Goal: Information Seeking & Learning: Learn about a topic

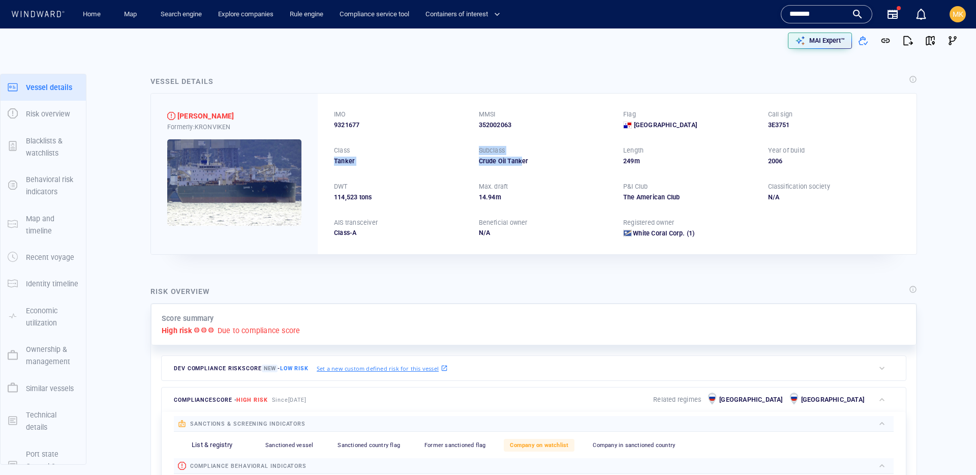
drag, startPoint x: 513, startPoint y: 159, endPoint x: 523, endPoint y: 159, distance: 10.2
click at [523, 159] on div "IMO 9321677 MMSI 352002063 Flag Panama Call sign 3E3751 Class Tanker Subclass C…" at bounding box center [617, 174] width 599 height 160
drag, startPoint x: 525, startPoint y: 159, endPoint x: 571, endPoint y: 159, distance: 46.3
click at [525, 159] on div "Crude Oil Tanker" at bounding box center [545, 161] width 133 height 9
drag, startPoint x: 571, startPoint y: 159, endPoint x: 475, endPoint y: 157, distance: 96.1
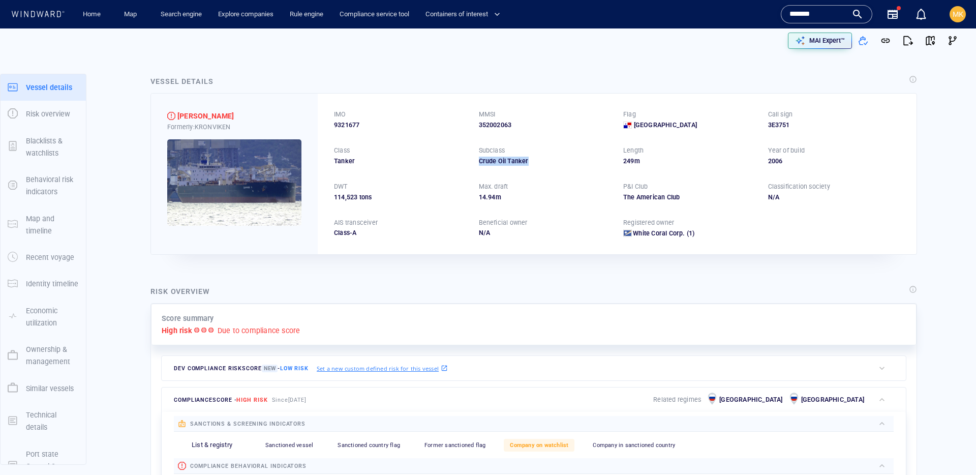
click at [475, 157] on div "IMO 9321677 MMSI 352002063 Flag Panama Call sign 3E3751 Class Tanker Subclass C…" at bounding box center [617, 174] width 599 height 160
click at [474, 157] on div "IMO 9321677 MMSI 352002063 Flag Panama Call sign 3E3751 Class Tanker Subclass C…" at bounding box center [617, 174] width 599 height 160
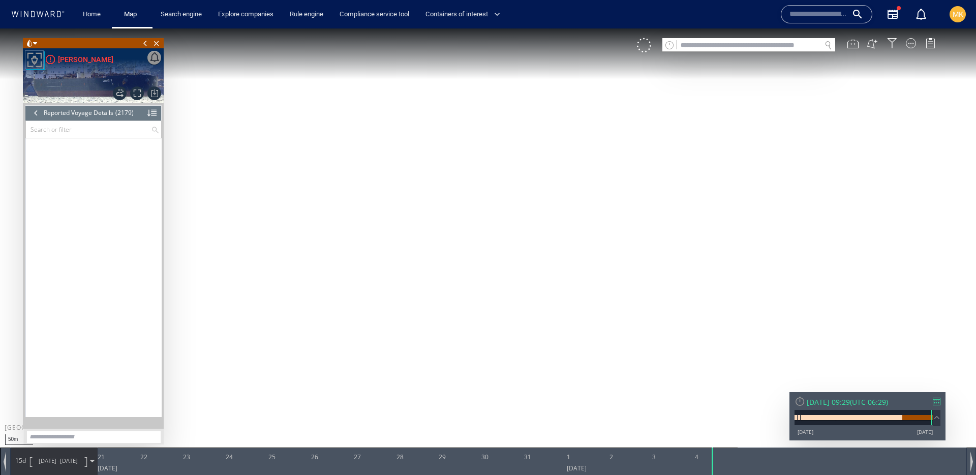
scroll to position [60751, 0]
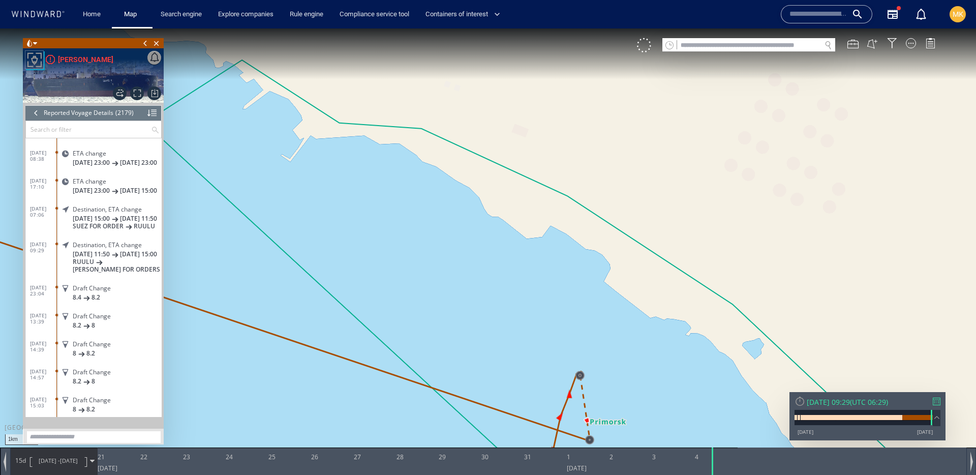
drag, startPoint x: 622, startPoint y: 387, endPoint x: 567, endPoint y: 105, distance: 288.0
click at [567, 105] on canvas "Map" at bounding box center [488, 246] width 976 height 436
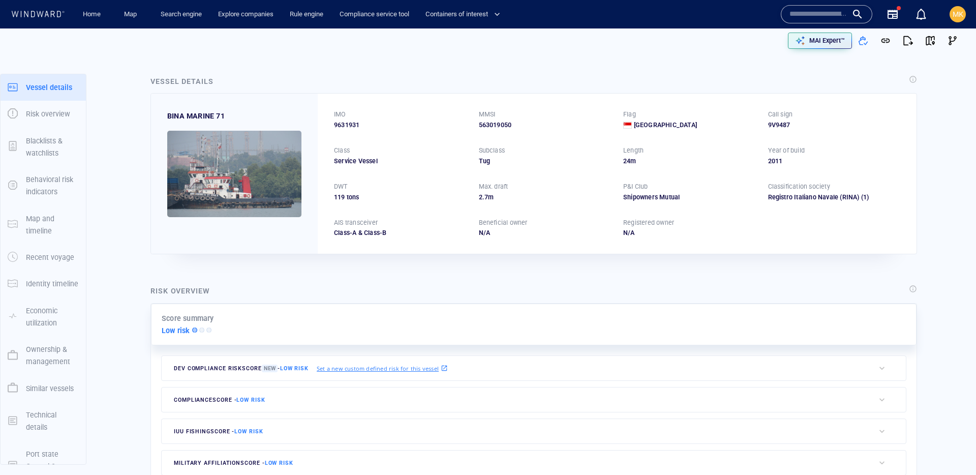
click at [798, 17] on input "text" at bounding box center [819, 14] width 58 height 15
paste input "*******"
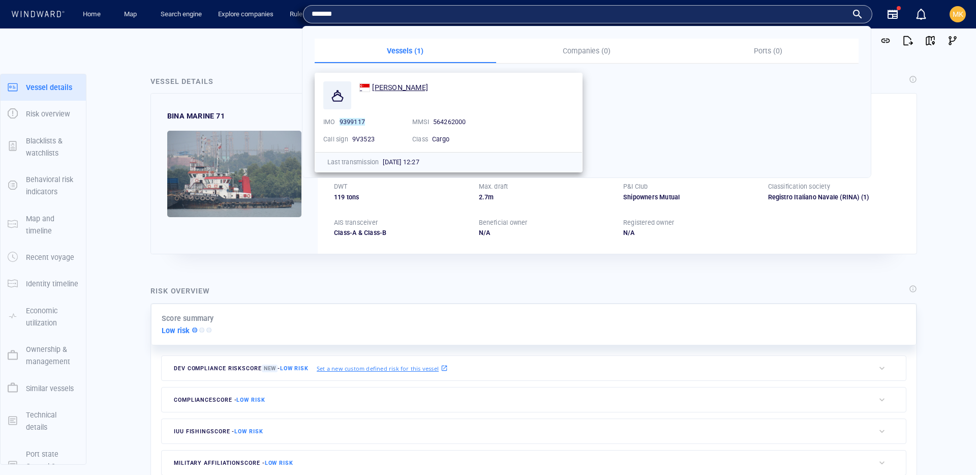
type input "*******"
click at [399, 90] on span "[PERSON_NAME]" at bounding box center [400, 87] width 56 height 8
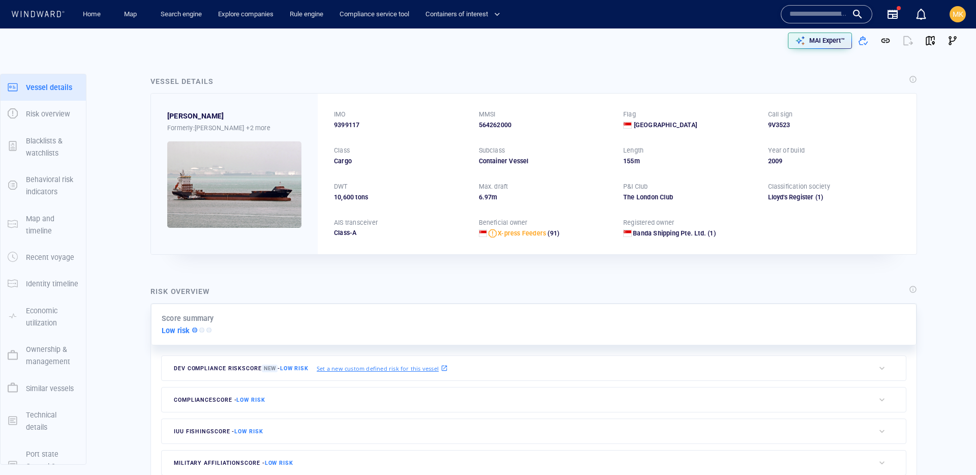
click at [791, 11] on input "text" at bounding box center [819, 14] width 58 height 15
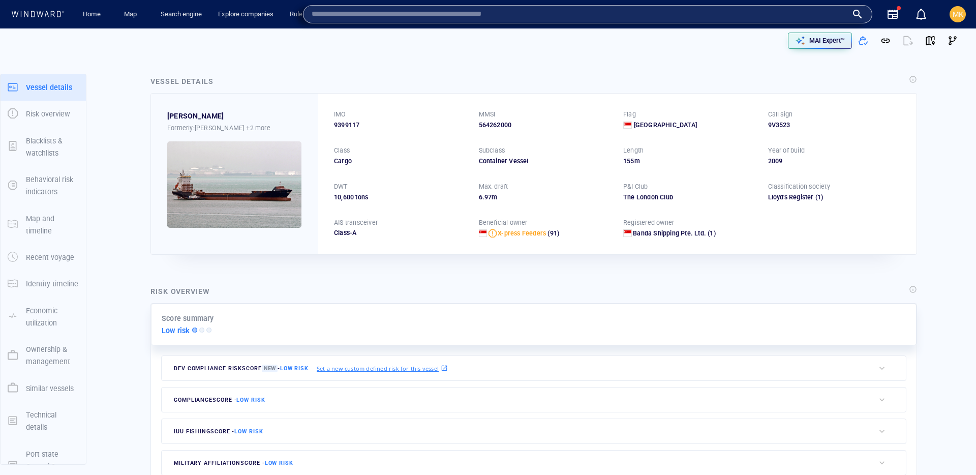
paste input "*******"
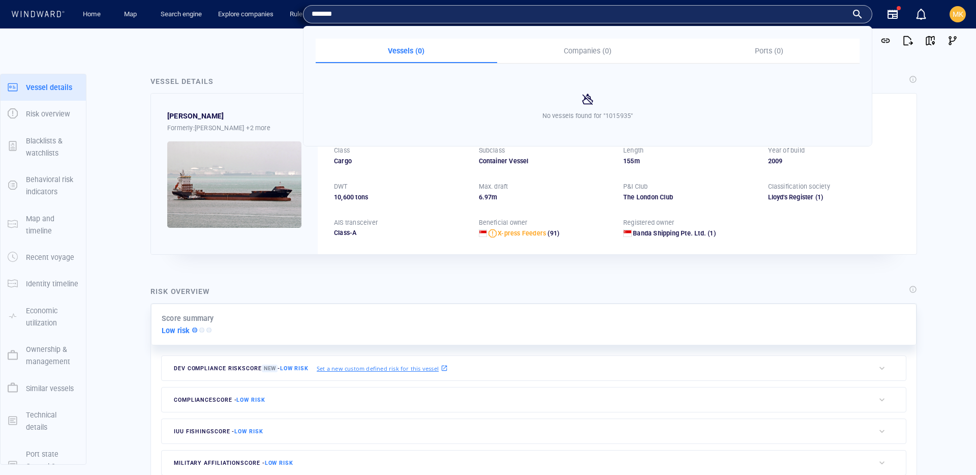
type input "*******"
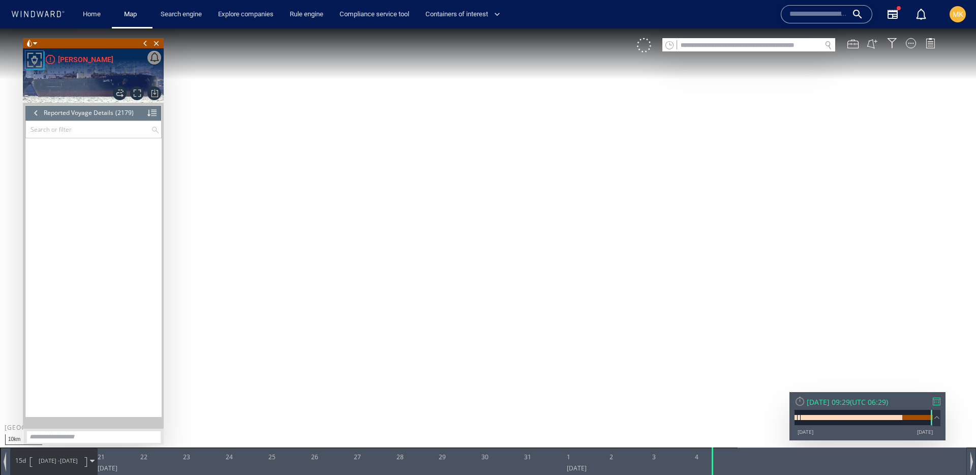
scroll to position [60751, 0]
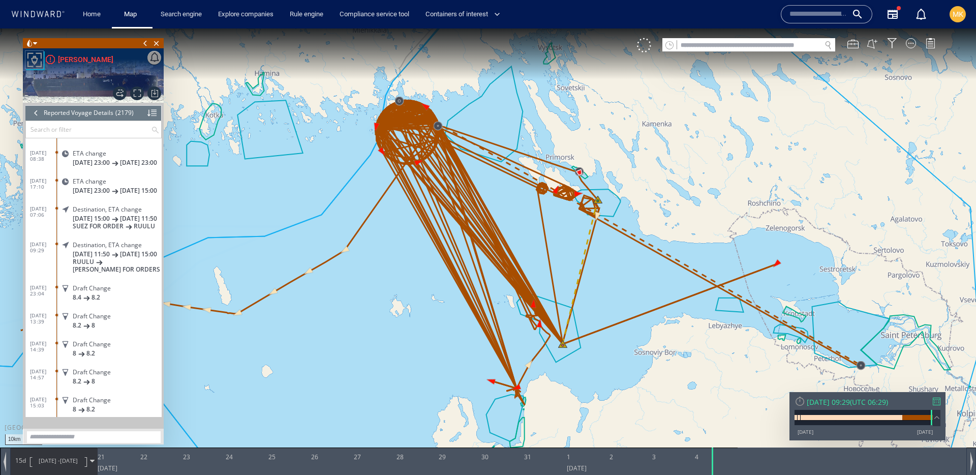
click at [790, 46] on input "text" at bounding box center [749, 46] width 144 height 14
type input "****"
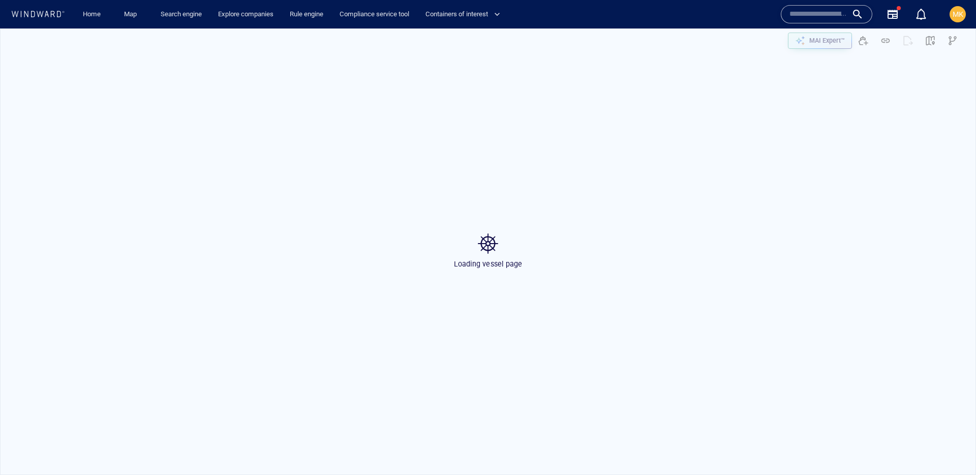
click at [814, 14] on input "text" at bounding box center [819, 14] width 58 height 15
paste input "******"
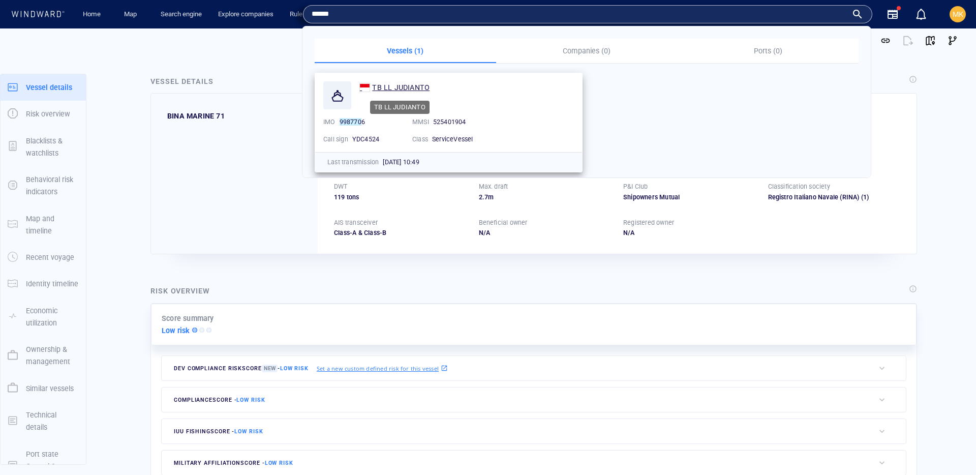
type input "******"
click at [386, 88] on span "TB LL JUDIANTO" at bounding box center [400, 87] width 57 height 8
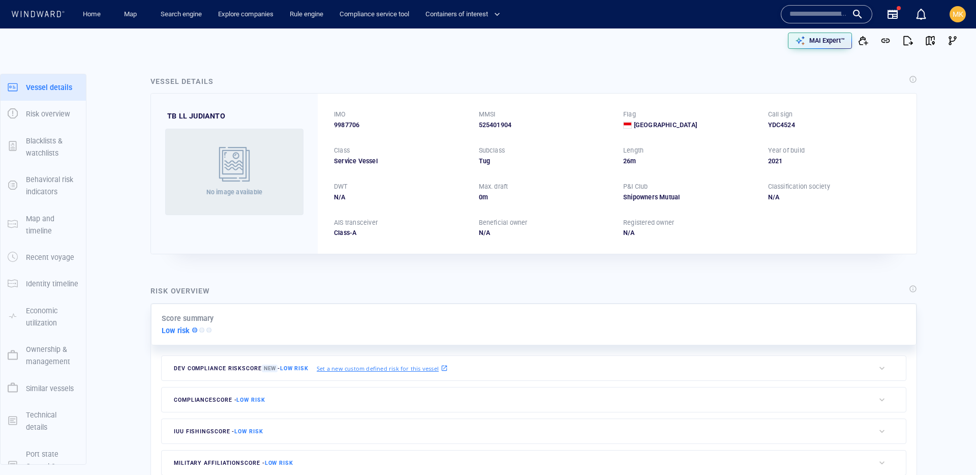
click at [800, 6] on div at bounding box center [827, 14] width 92 height 18
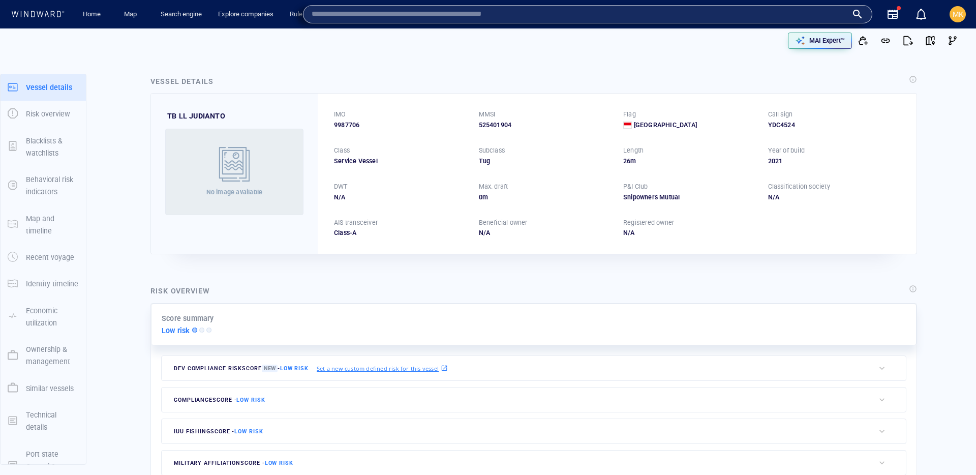
click at [703, 17] on input "text" at bounding box center [580, 14] width 536 height 15
paste input "******"
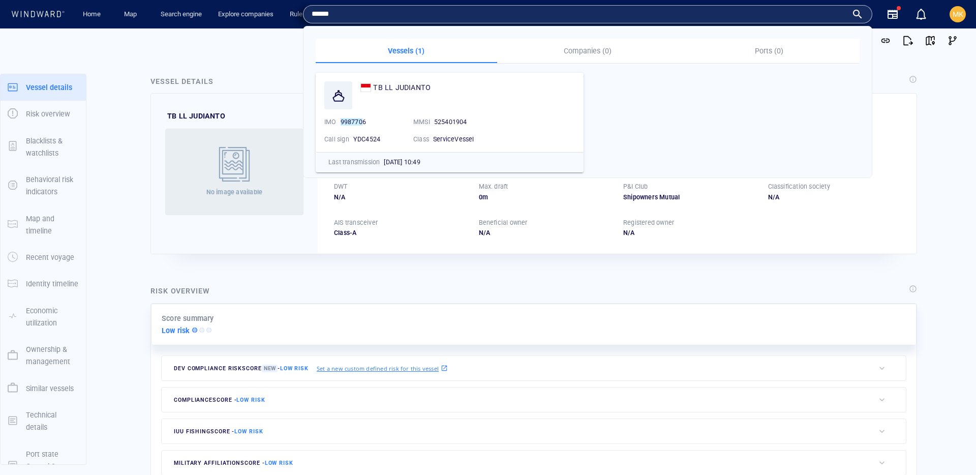
drag, startPoint x: 424, startPoint y: 84, endPoint x: 515, endPoint y: 2, distance: 123.1
click at [334, 17] on input "******" at bounding box center [580, 14] width 536 height 15
type input "*******"
click at [399, 86] on span "SAIPH" at bounding box center [393, 87] width 21 height 8
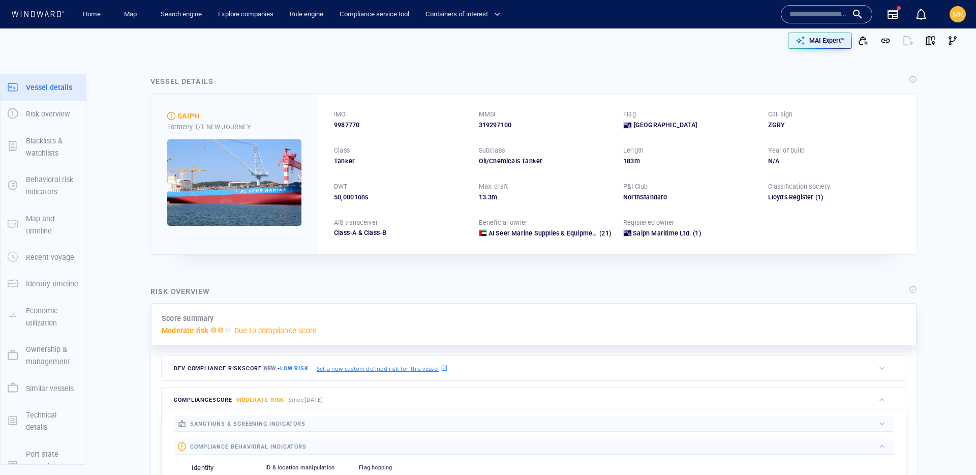
click at [342, 119] on div "IMO" at bounding box center [340, 114] width 16 height 13
click at [345, 124] on span "9987770" at bounding box center [346, 125] width 25 height 9
copy span "9987770"
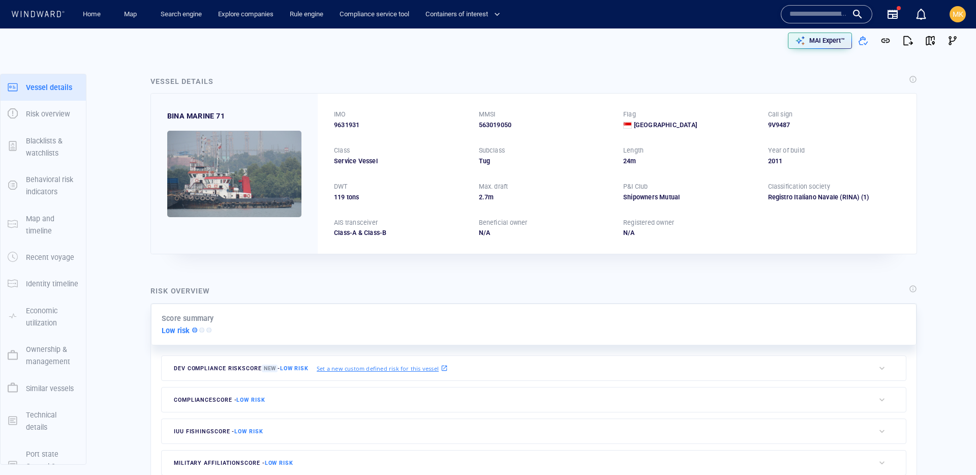
click at [814, 18] on input "text" at bounding box center [819, 14] width 58 height 15
paste input "*******"
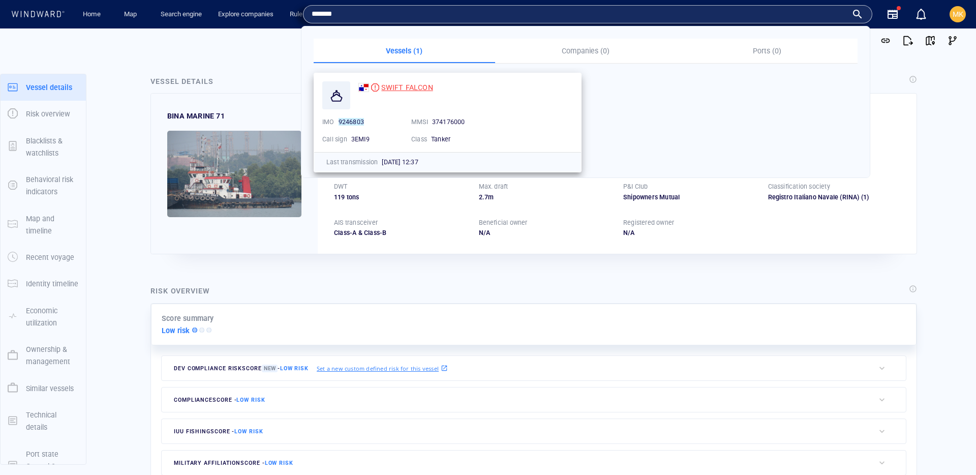
type input "*******"
click at [422, 87] on span "SWIFT FALCON" at bounding box center [406, 87] width 51 height 8
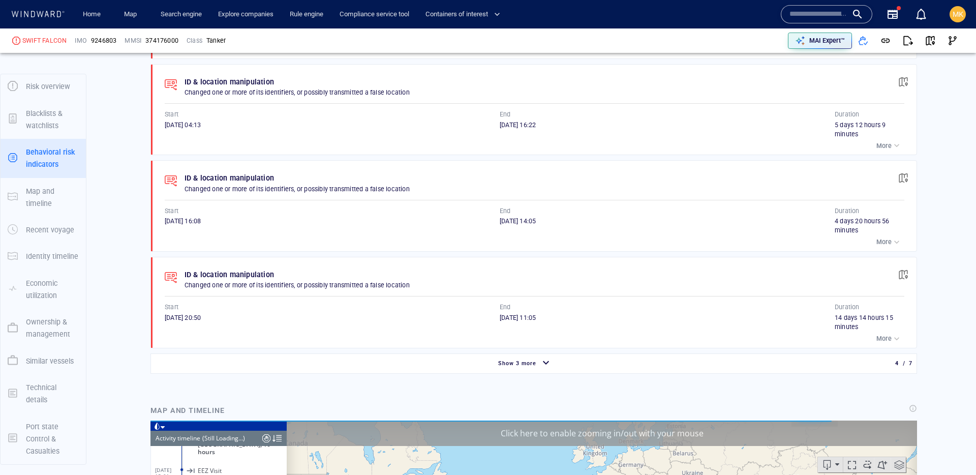
scroll to position [1392, 0]
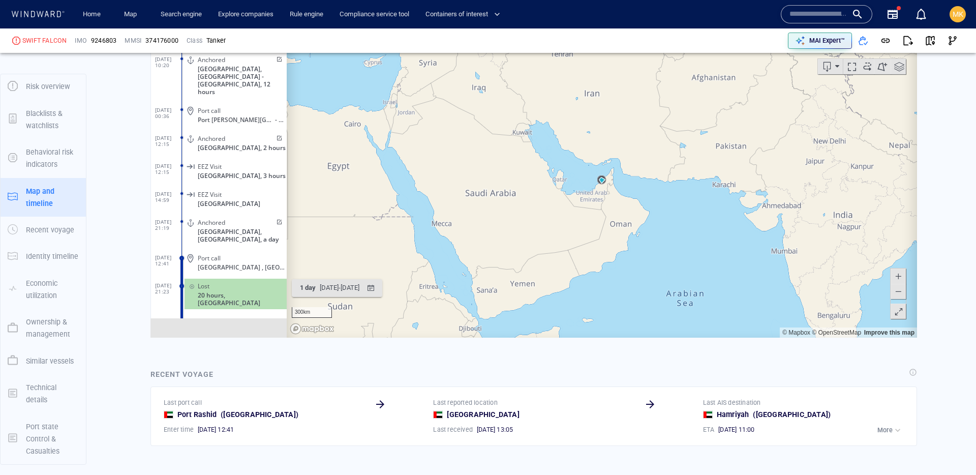
scroll to position [1117, 0]
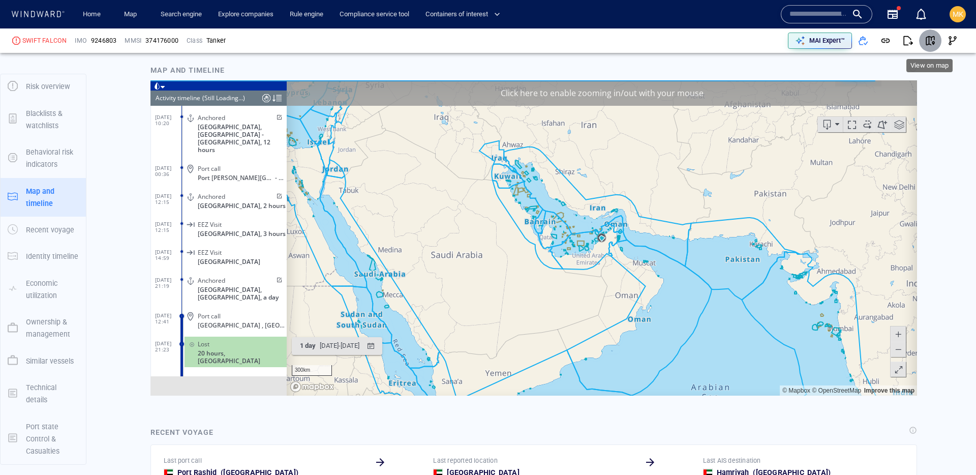
click at [929, 42] on span "button" at bounding box center [930, 41] width 10 height 10
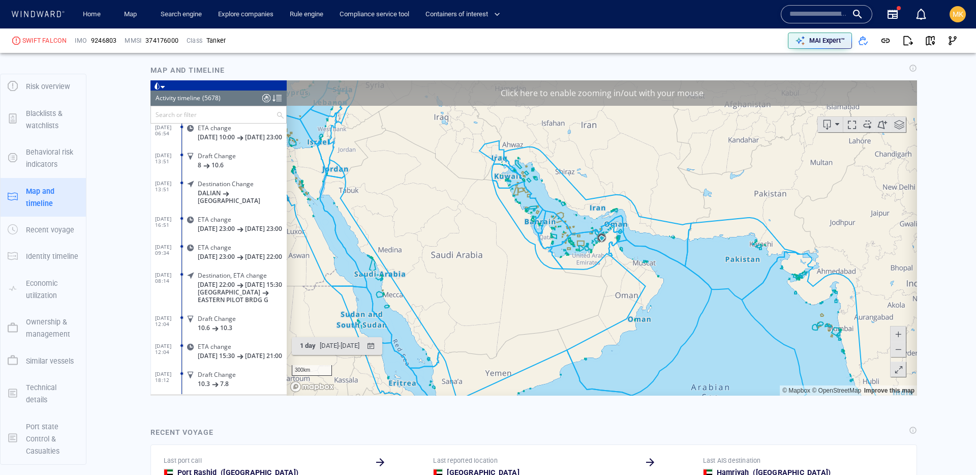
click at [814, 16] on input "text" at bounding box center [819, 14] width 58 height 15
paste input "*******"
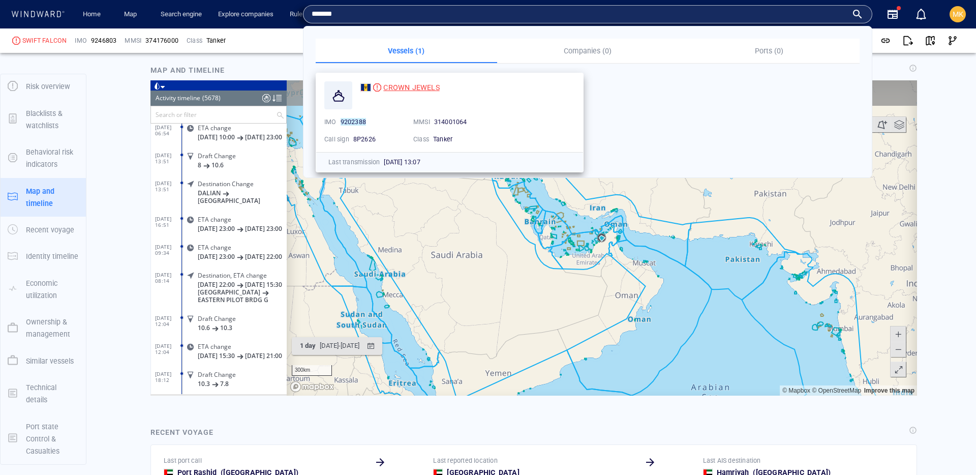
type input "*******"
click at [402, 84] on span "CROWN JEWELS" at bounding box center [411, 87] width 56 height 8
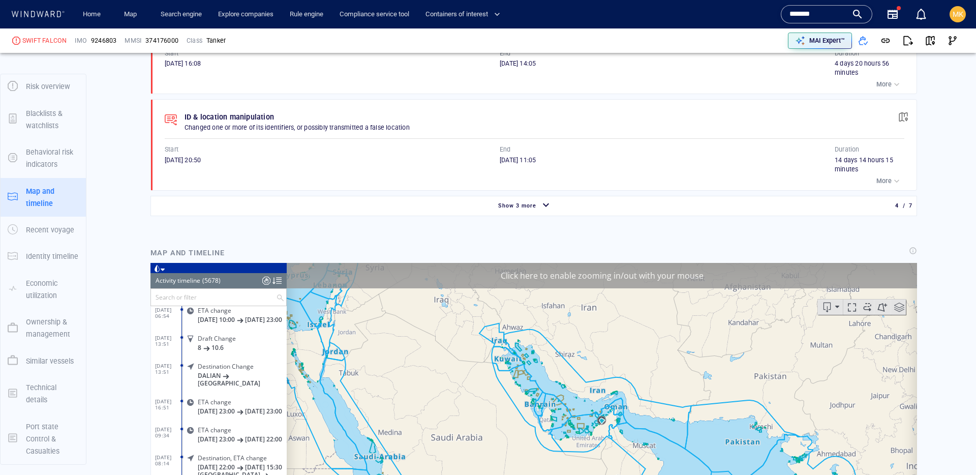
scroll to position [927, 0]
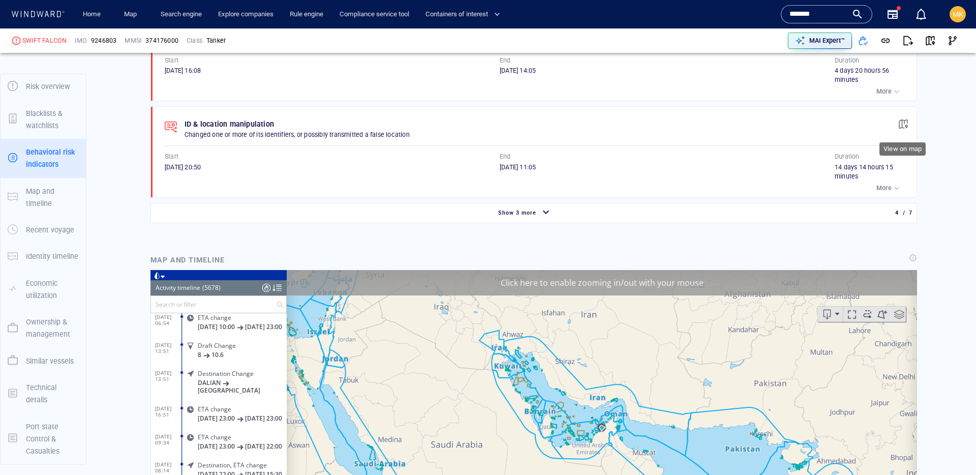
click at [907, 124] on span "button" at bounding box center [903, 124] width 10 height 10
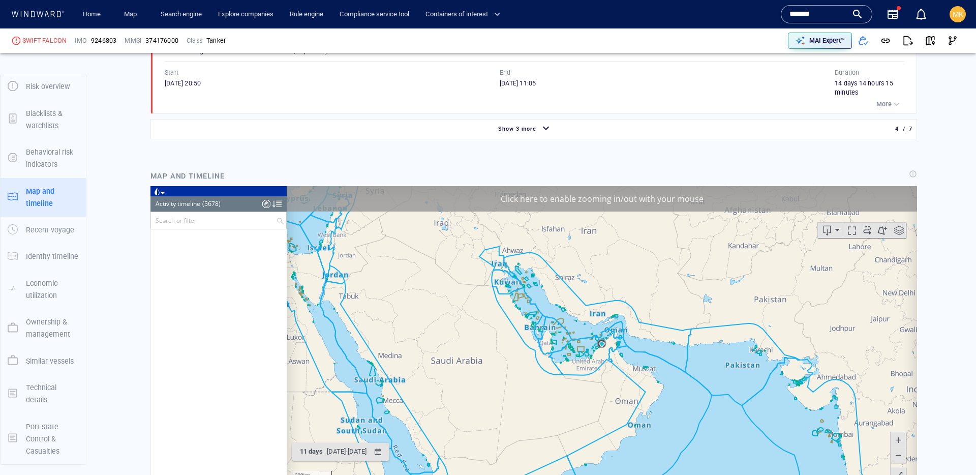
scroll to position [154309, 0]
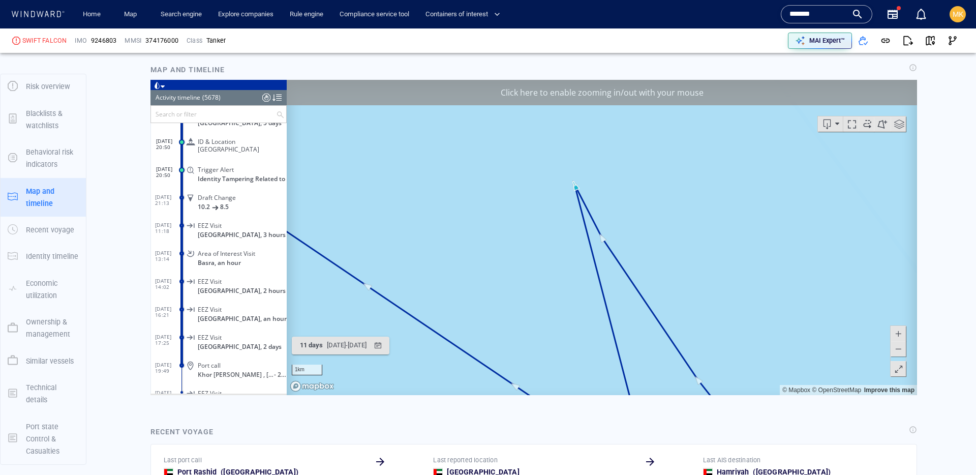
scroll to position [1103, 0]
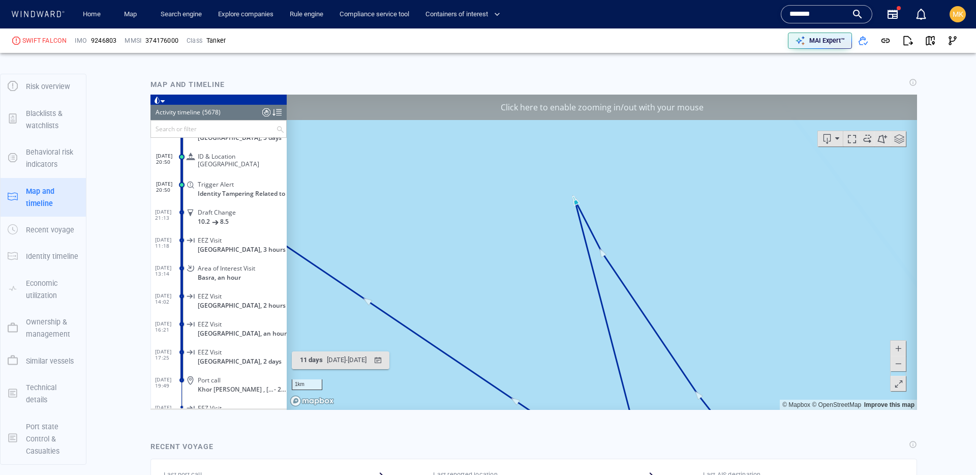
click at [902, 367] on span at bounding box center [898, 363] width 10 height 15
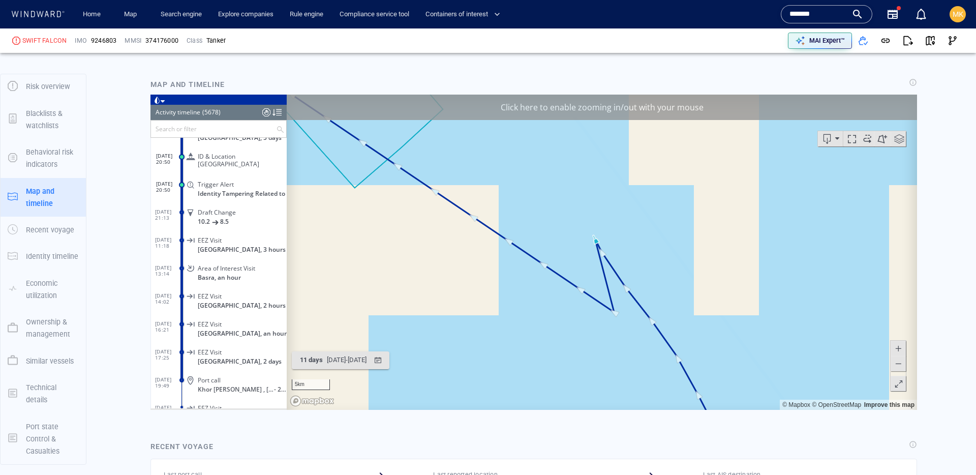
click at [902, 367] on span at bounding box center [898, 363] width 10 height 15
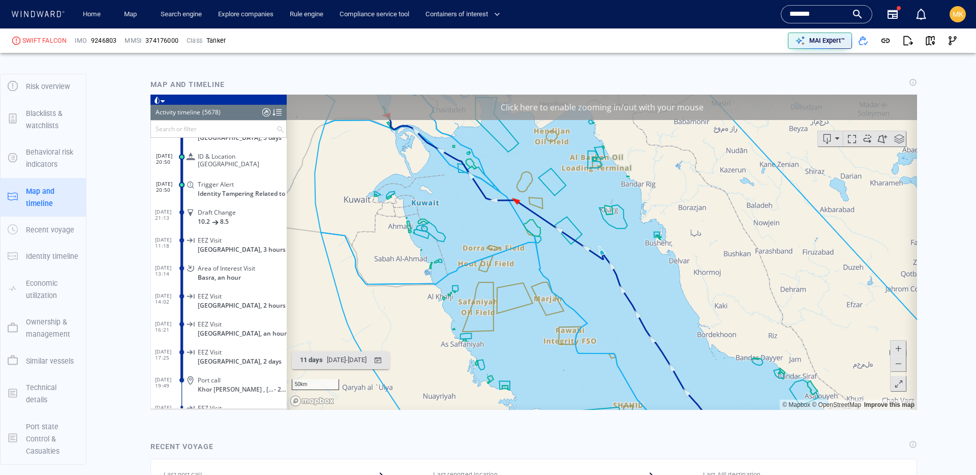
click at [902, 367] on span at bounding box center [898, 363] width 10 height 15
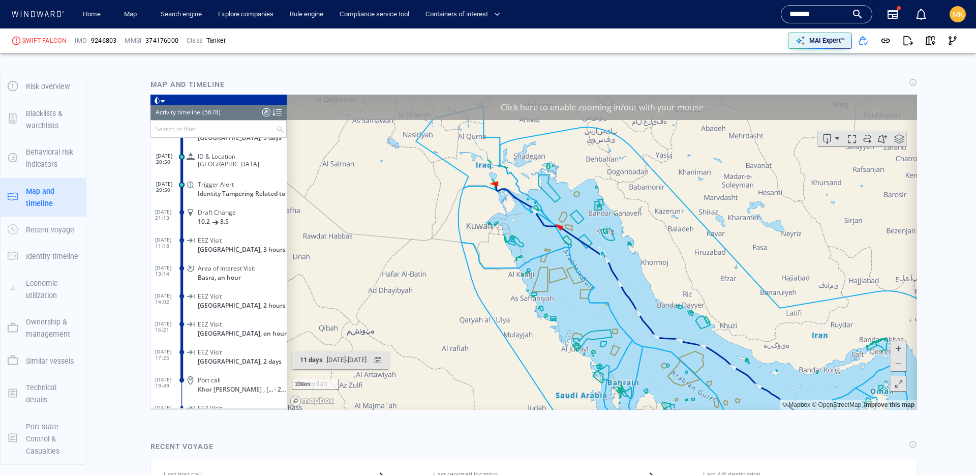
click at [898, 349] on span at bounding box center [898, 348] width 10 height 15
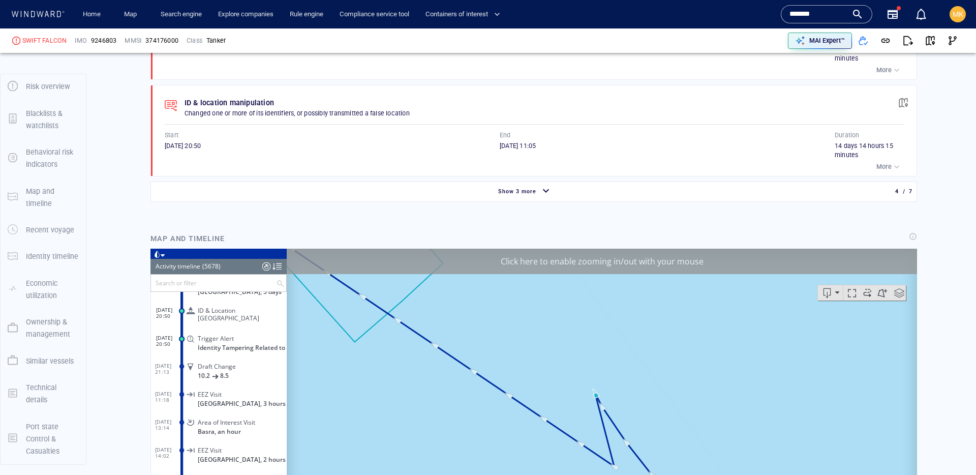
scroll to position [1107, 0]
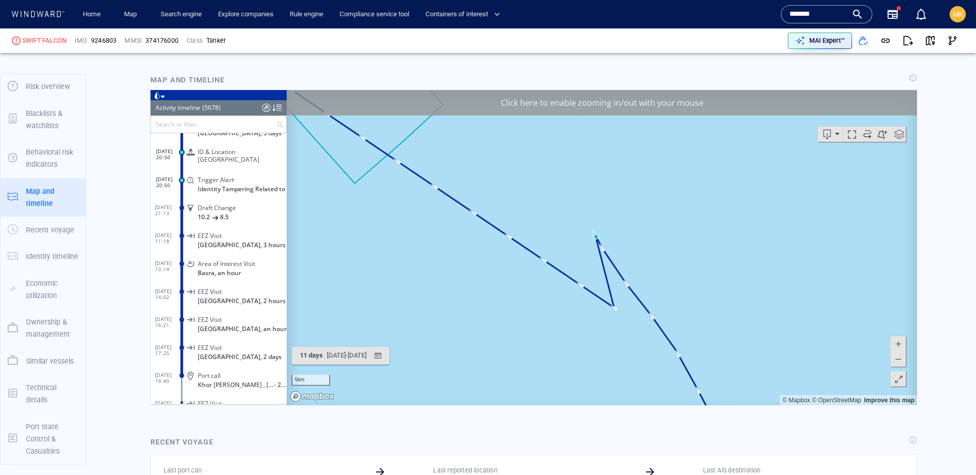
click at [899, 345] on span at bounding box center [898, 343] width 10 height 15
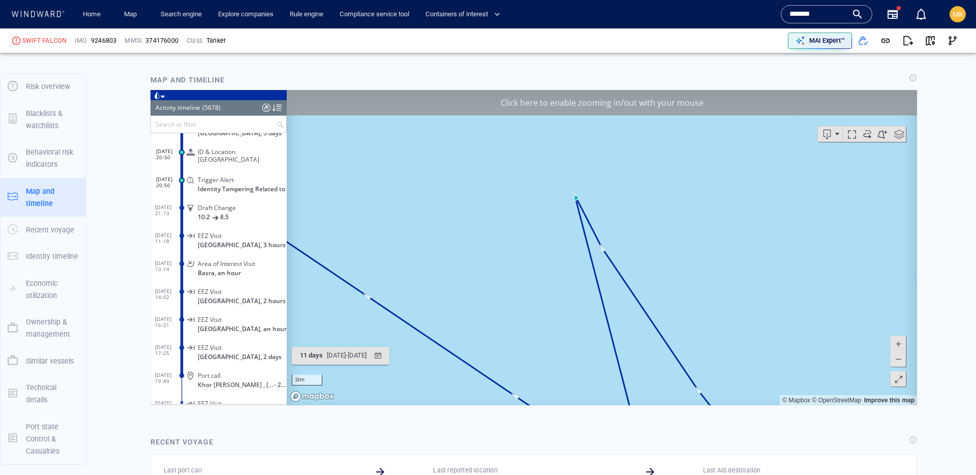
click at [901, 346] on span at bounding box center [898, 343] width 10 height 15
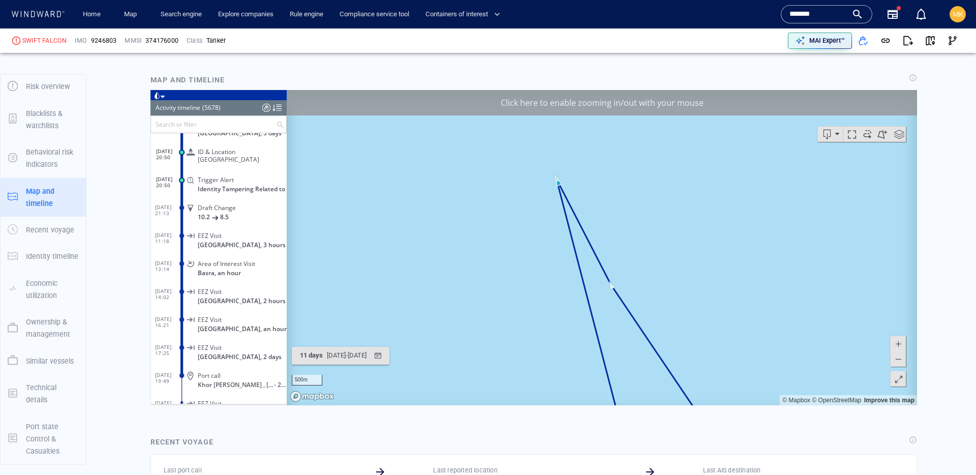
drag, startPoint x: 523, startPoint y: 144, endPoint x: 539, endPoint y: 199, distance: 57.1
click at [539, 199] on canvas "Map" at bounding box center [602, 247] width 630 height 315
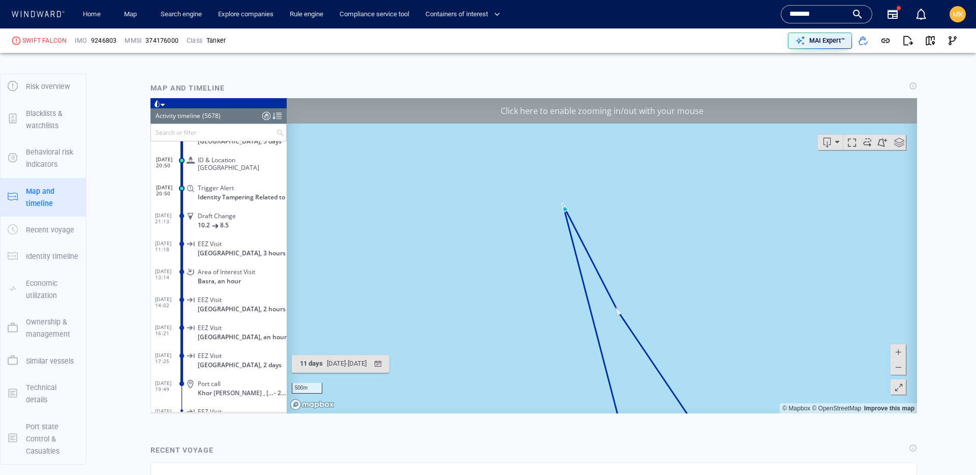
scroll to position [1151, 0]
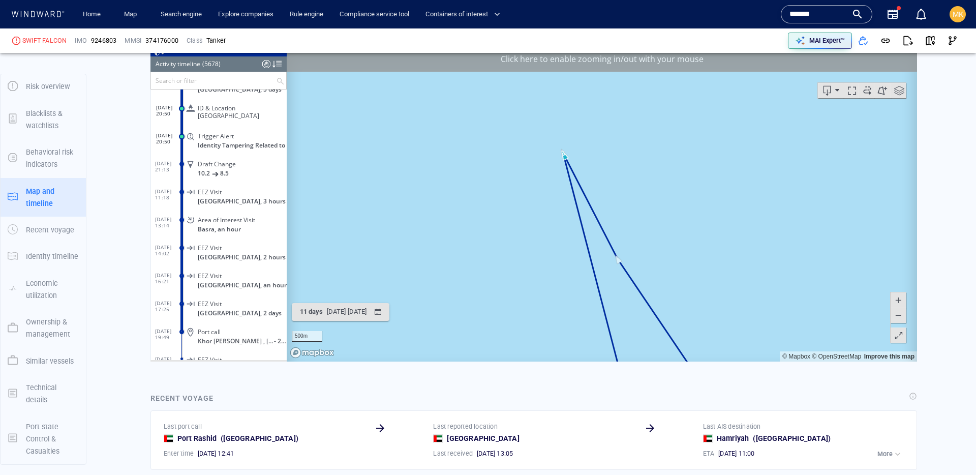
click at [901, 303] on span at bounding box center [898, 299] width 10 height 15
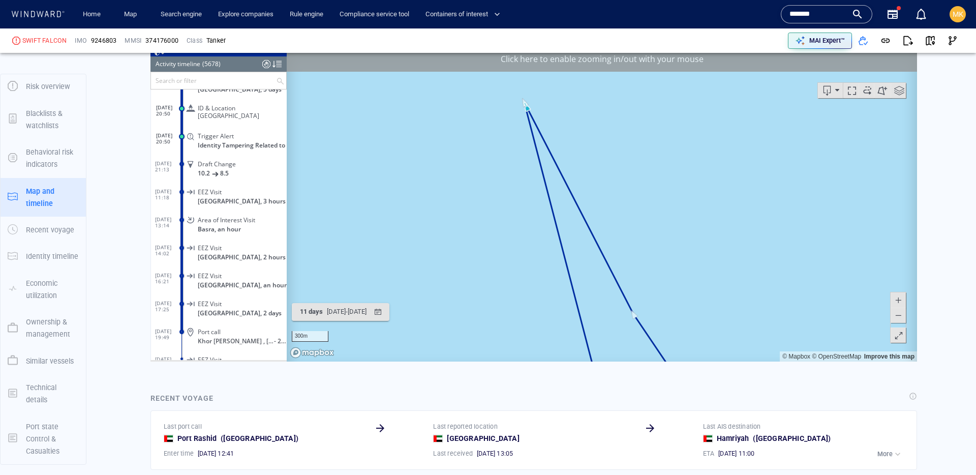
click at [901, 303] on span at bounding box center [898, 299] width 10 height 15
drag, startPoint x: 576, startPoint y: 139, endPoint x: 626, endPoint y: 264, distance: 134.8
click at [634, 272] on canvas "Map" at bounding box center [602, 203] width 630 height 315
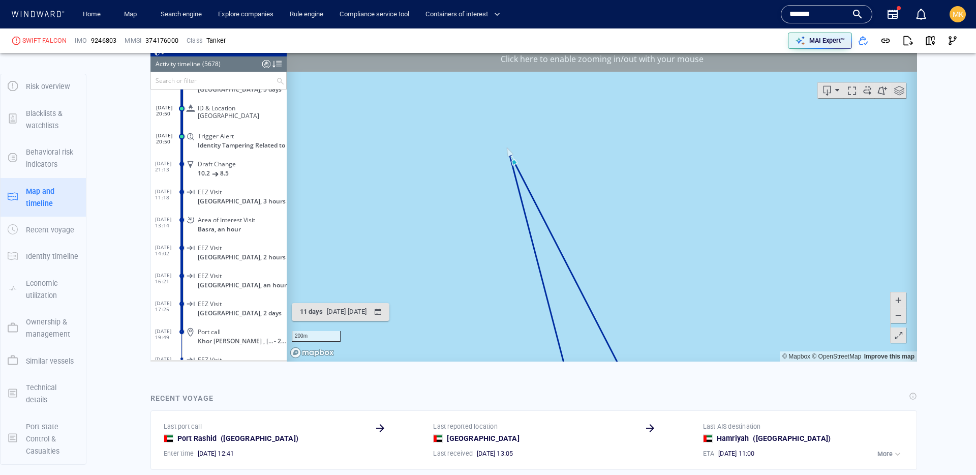
click at [893, 298] on span at bounding box center [898, 299] width 10 height 15
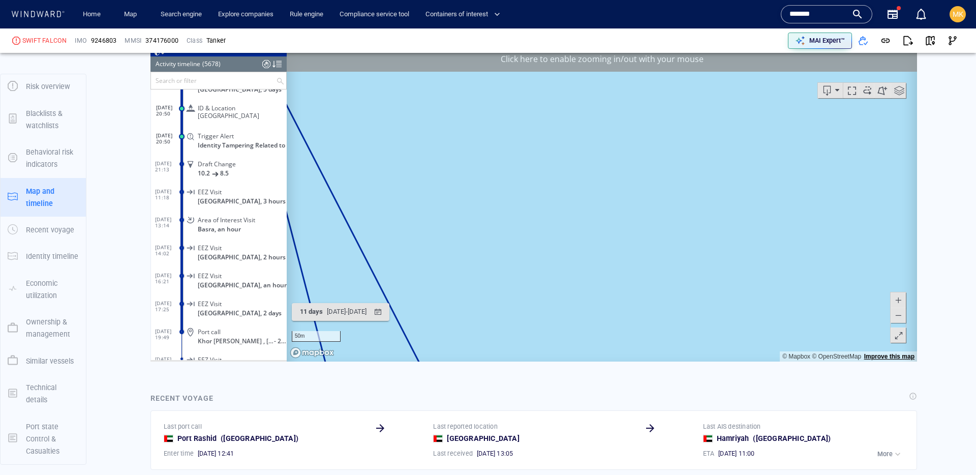
drag, startPoint x: 553, startPoint y: 159, endPoint x: 868, endPoint y: 356, distance: 371.9
click at [880, 356] on div "50m © Mapbox © OpenStreetMap Improve this map" at bounding box center [602, 203] width 630 height 315
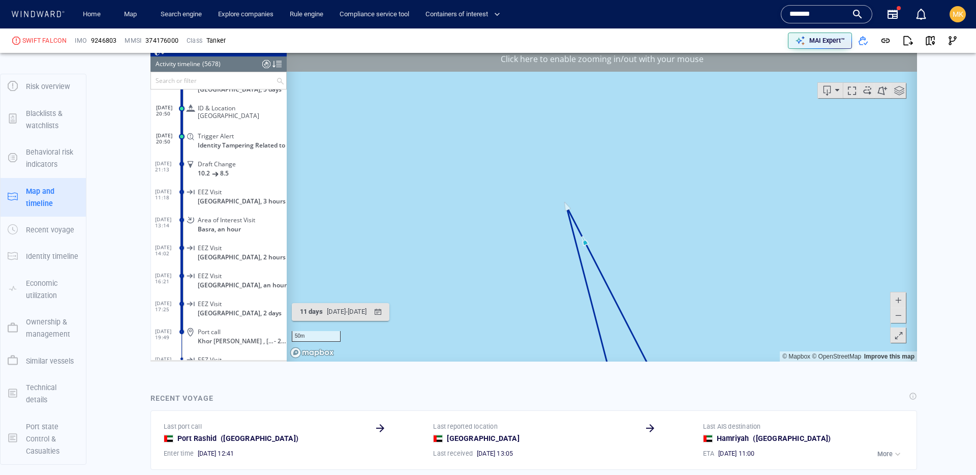
drag, startPoint x: 596, startPoint y: 222, endPoint x: 668, endPoint y: 256, distance: 79.4
click at [671, 257] on canvas "Map" at bounding box center [602, 203] width 630 height 315
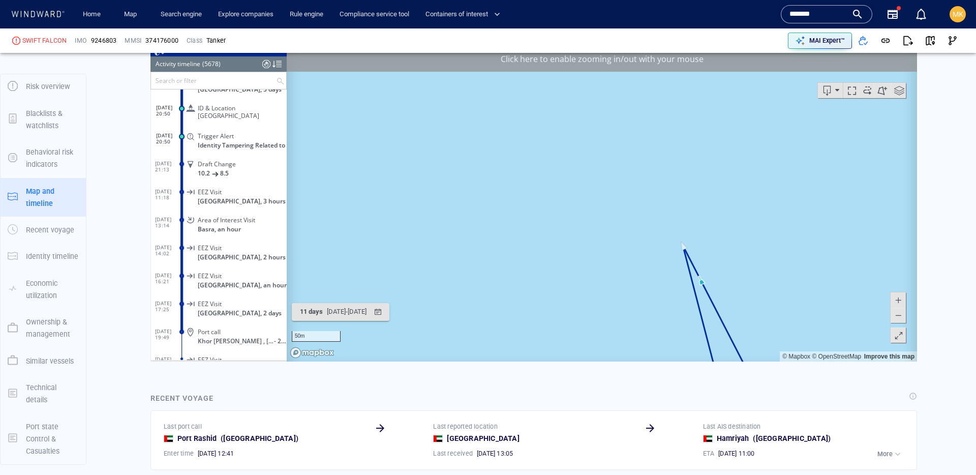
click at [905, 303] on button at bounding box center [898, 299] width 15 height 15
drag, startPoint x: 812, startPoint y: 283, endPoint x: 609, endPoint y: 72, distance: 293.4
click at [607, 57] on div "Click here to enable zooming in/out with your mouse 5m © Mapbox © OpenStreetMap…" at bounding box center [602, 203] width 630 height 315
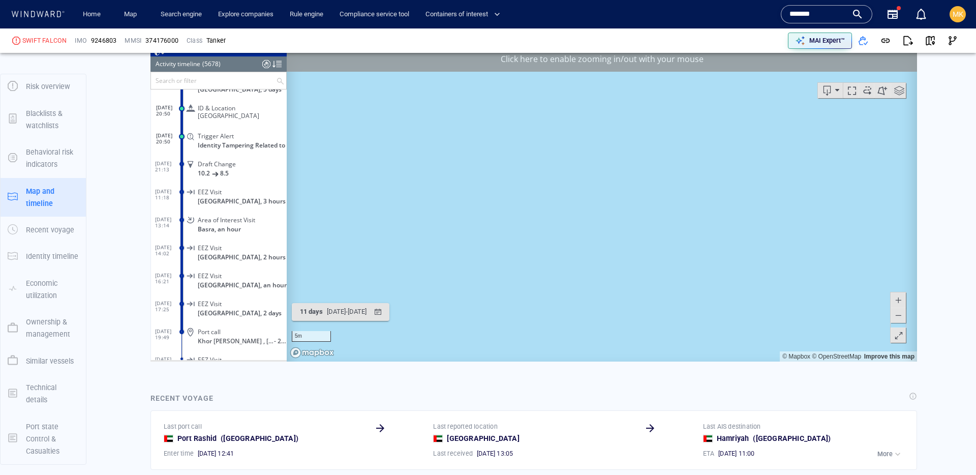
drag, startPoint x: 656, startPoint y: 220, endPoint x: 616, endPoint y: 187, distance: 52.4
click at [616, 187] on canvas "Map" at bounding box center [602, 203] width 630 height 315
drag, startPoint x: 753, startPoint y: 250, endPoint x: 571, endPoint y: 250, distance: 182.0
click at [571, 250] on canvas "Map" at bounding box center [602, 203] width 630 height 315
click at [894, 311] on span at bounding box center [898, 315] width 10 height 15
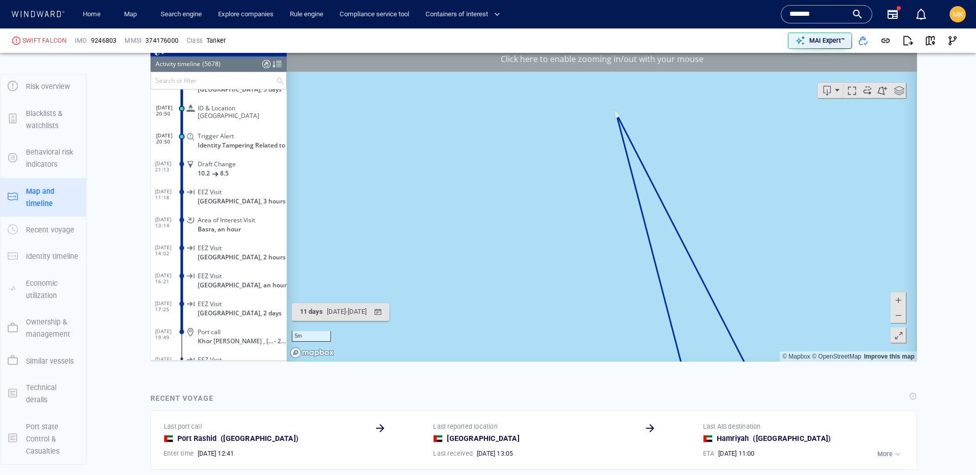
click at [894, 311] on span at bounding box center [898, 315] width 10 height 15
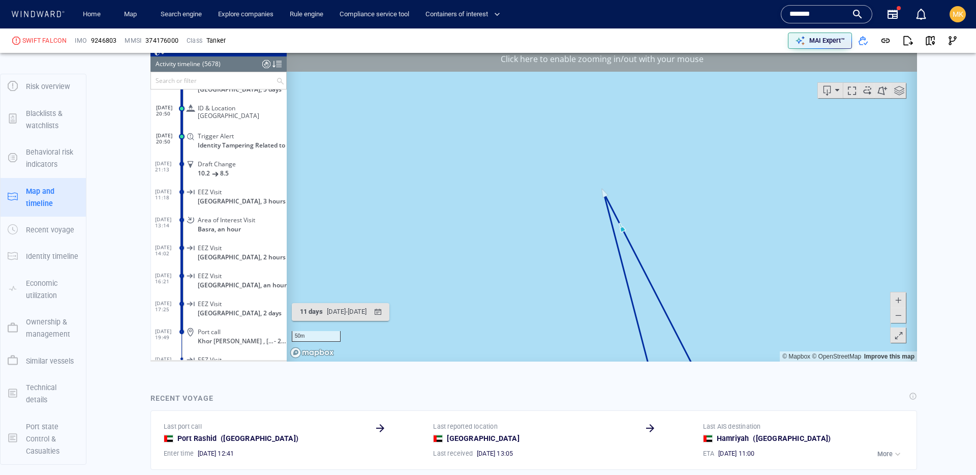
click at [894, 311] on span at bounding box center [898, 315] width 10 height 15
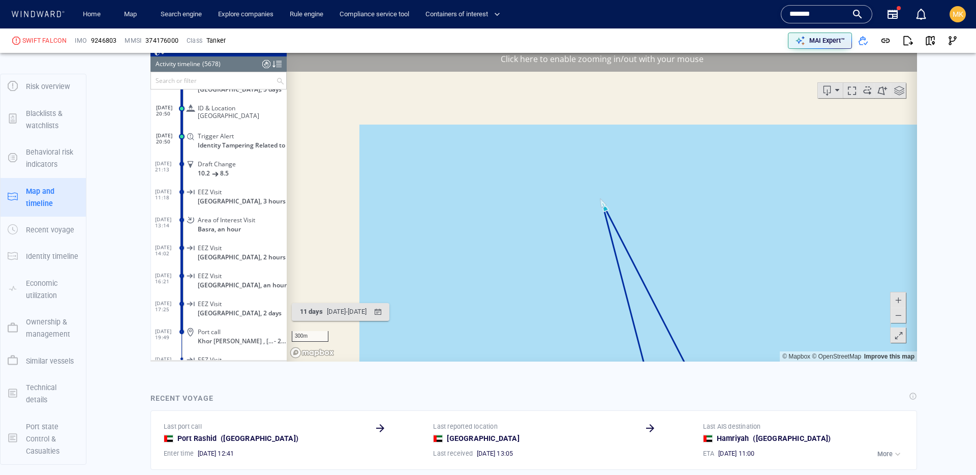
click at [894, 311] on span at bounding box center [898, 315] width 10 height 15
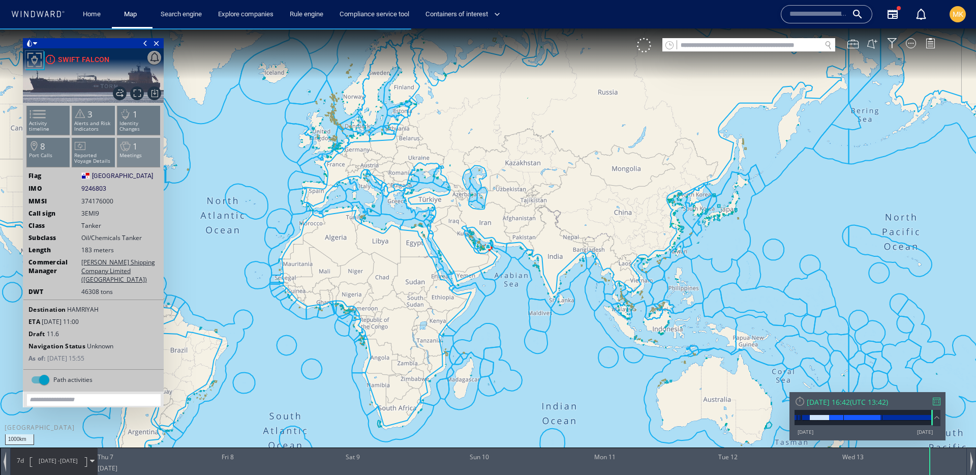
click at [137, 140] on span "1" at bounding box center [135, 146] width 5 height 12
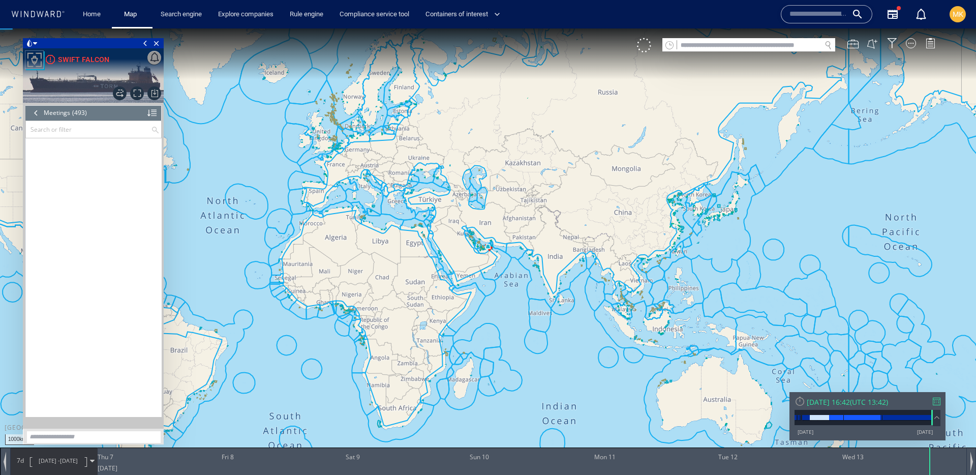
scroll to position [13508, 0]
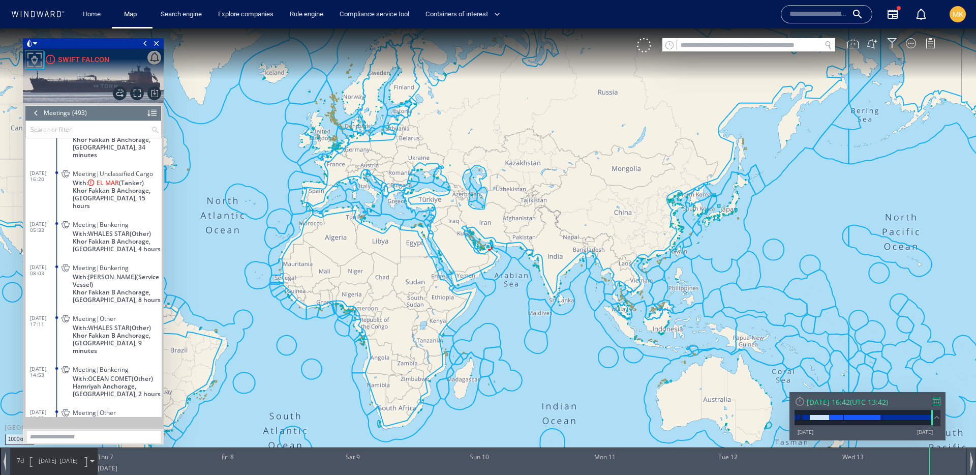
click at [94, 126] on input "text" at bounding box center [88, 129] width 125 height 17
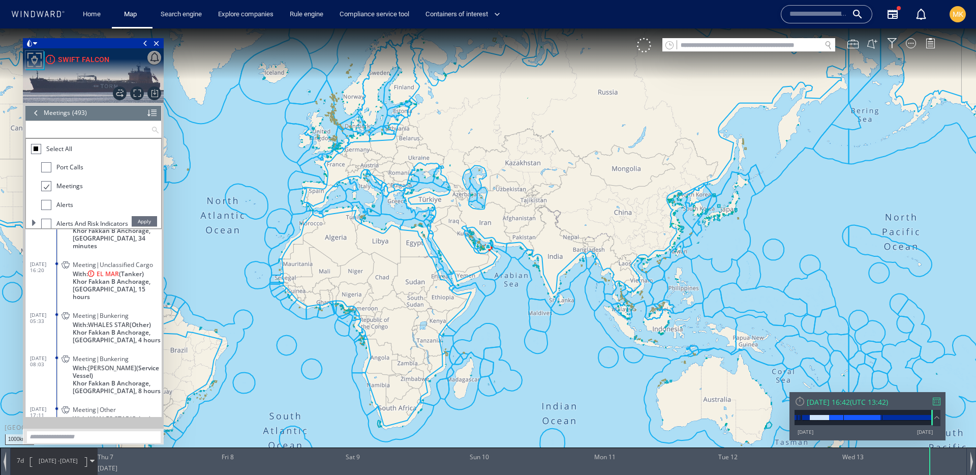
paste input "*******"
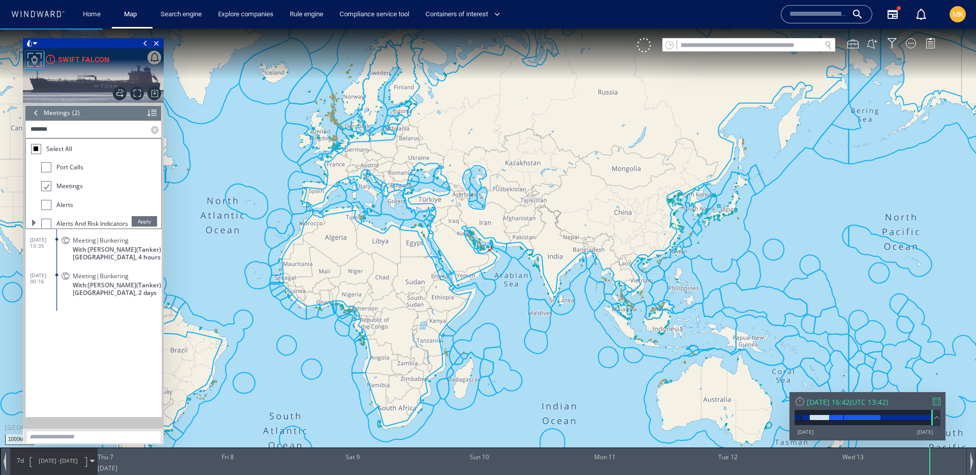
type input "*******"
click at [149, 217] on span "Apply" at bounding box center [144, 221] width 25 height 10
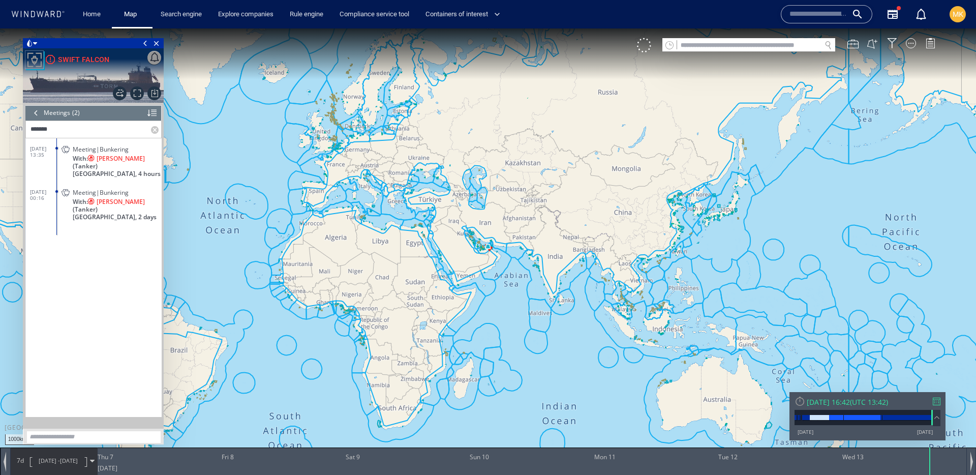
click at [139, 159] on span "With: CAMELIA (Tanker)" at bounding box center [117, 162] width 89 height 15
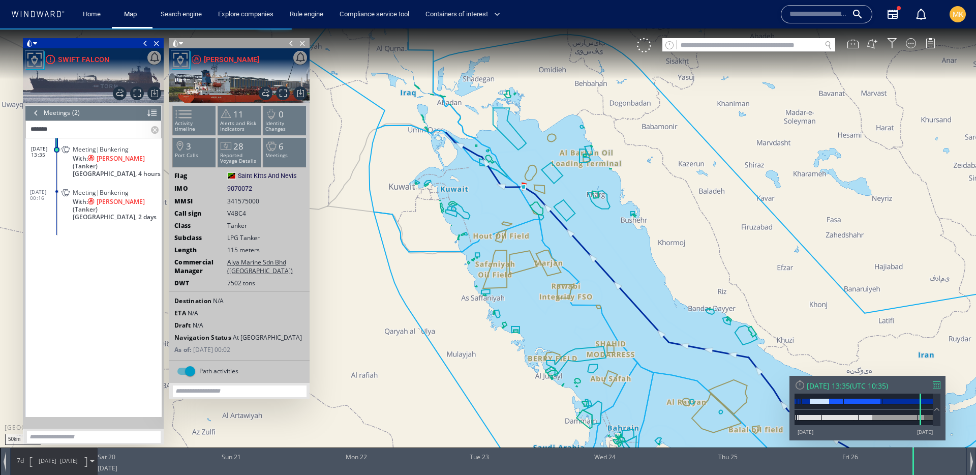
drag, startPoint x: 682, startPoint y: 318, endPoint x: 614, endPoint y: 159, distance: 173.8
click at [610, 153] on canvas "Map" at bounding box center [488, 246] width 976 height 436
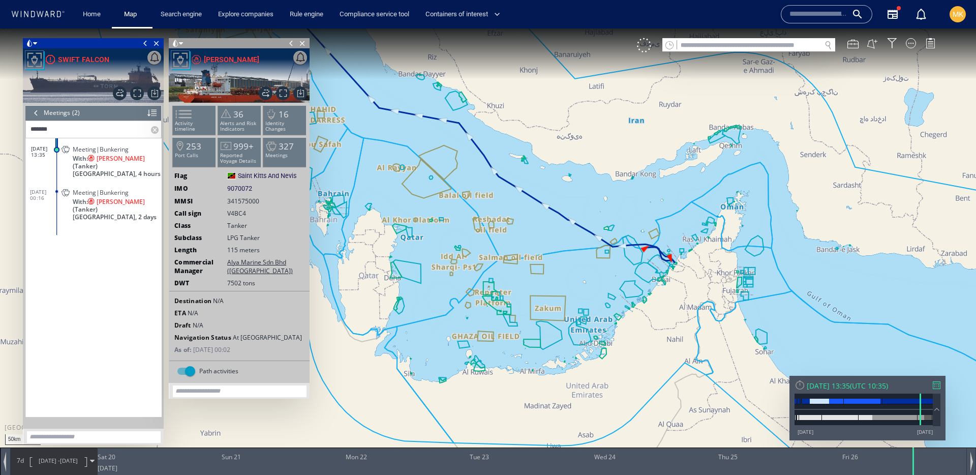
click at [777, 45] on input "text" at bounding box center [749, 46] width 144 height 14
paste input "*******"
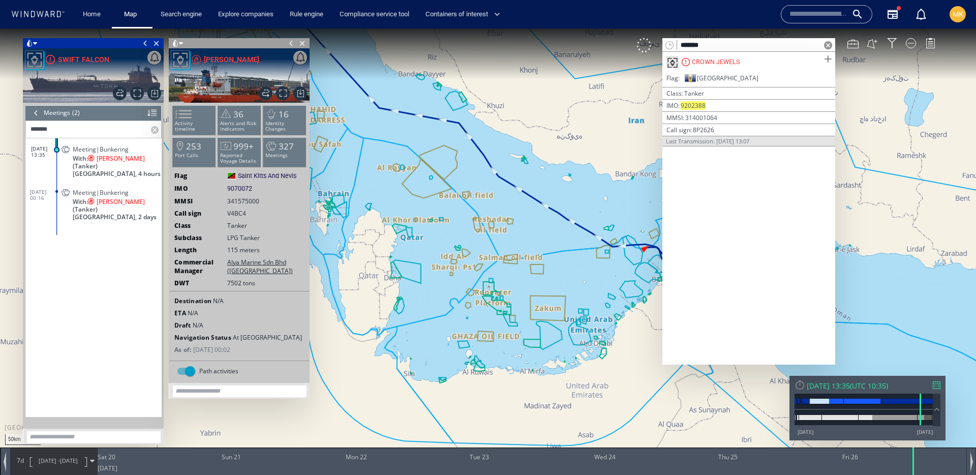
type input "*******"
click at [828, 59] on span at bounding box center [828, 59] width 13 height 13
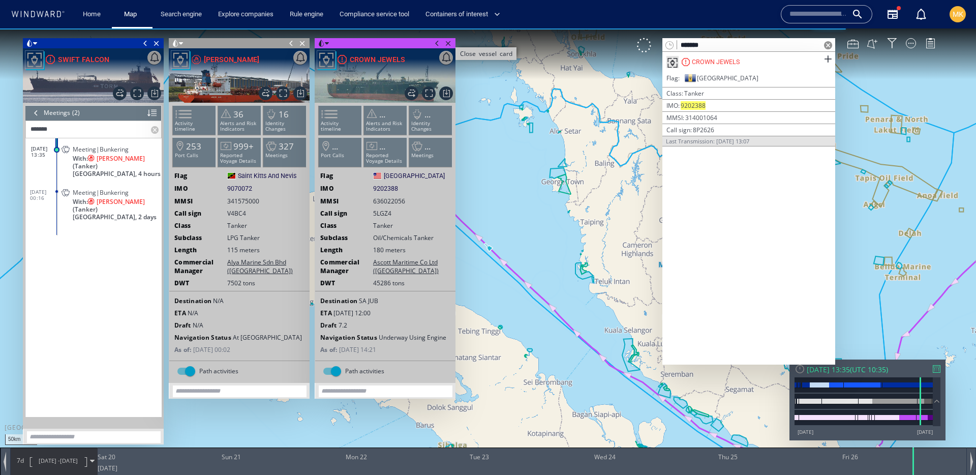
click at [449, 41] on span "Close vessel card" at bounding box center [448, 43] width 11 height 10
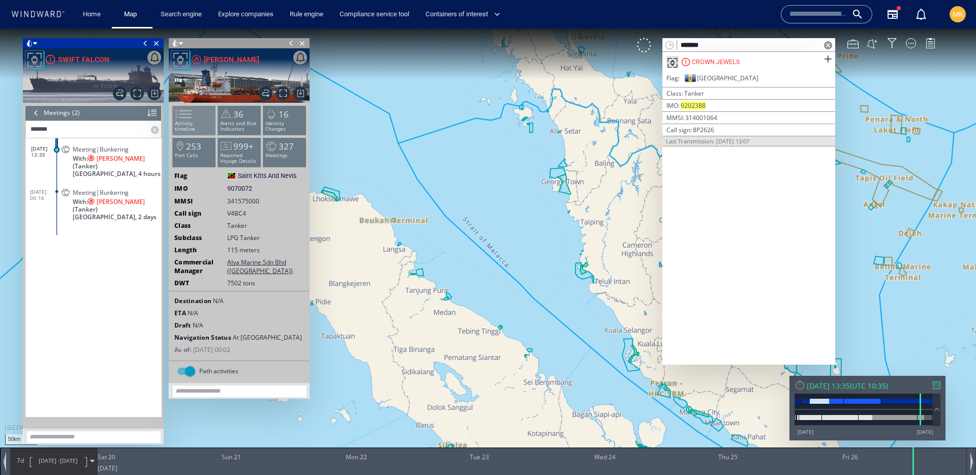
click at [180, 118] on span at bounding box center [177, 114] width 15 height 15
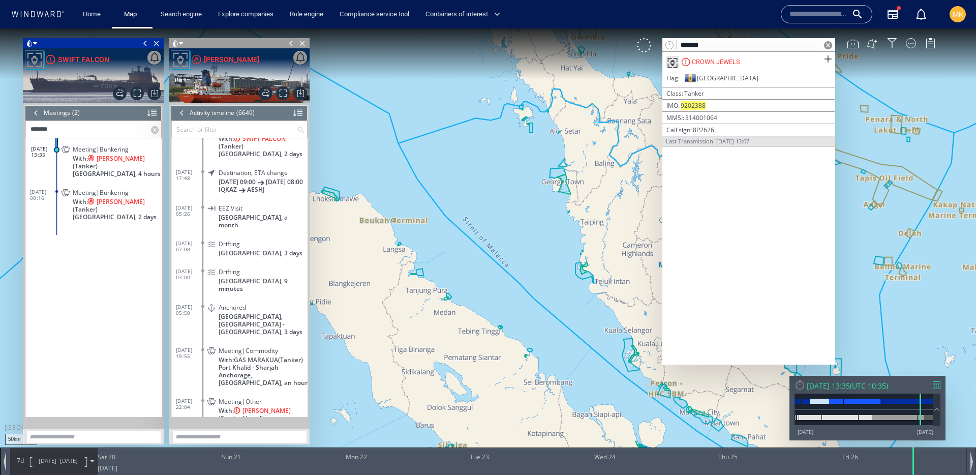
scroll to position [167639, 0]
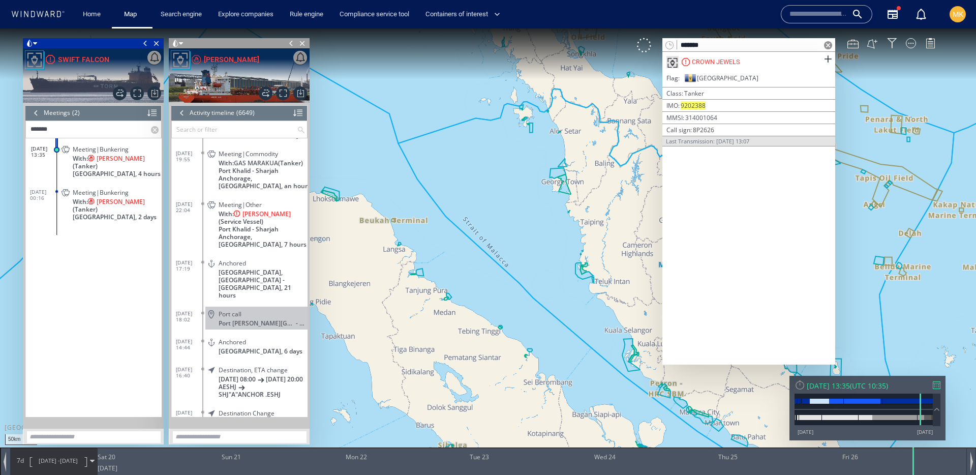
drag, startPoint x: 502, startPoint y: 145, endPoint x: 309, endPoint y: 92, distance: 200.5
click at [309, 28] on div "50km © Mapbox © OpenStreetMap Improve this map 0 0 Fri 19 July 2024 Sat 20 Sun …" at bounding box center [488, 28] width 976 height 0
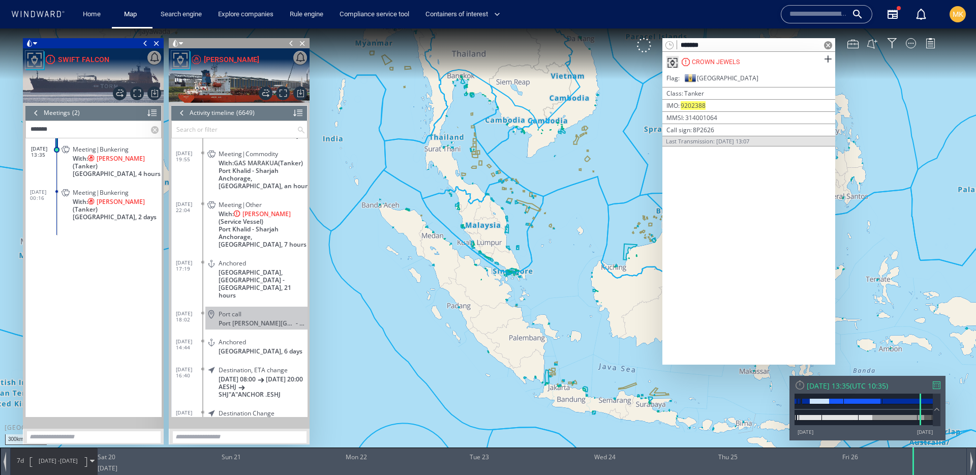
click at [78, 463] on span "26/07/24" at bounding box center [69, 461] width 18 height 8
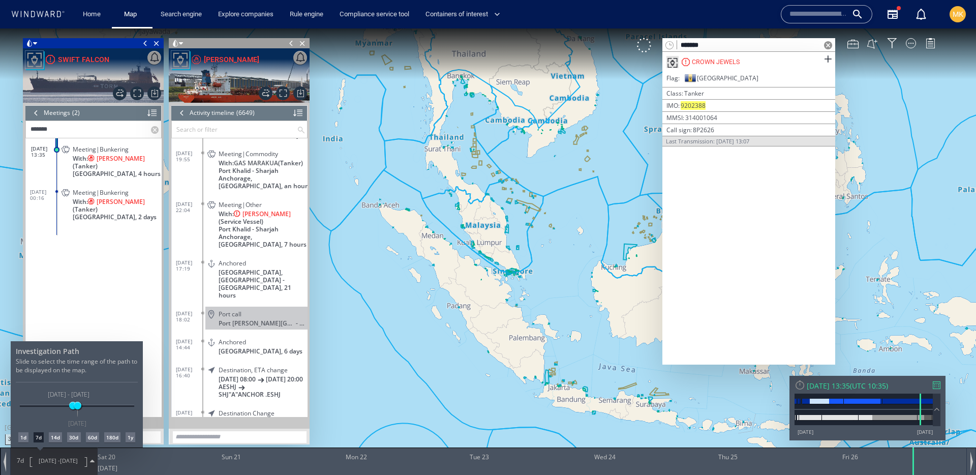
click at [78, 441] on div "30d" at bounding box center [73, 437] width 13 height 10
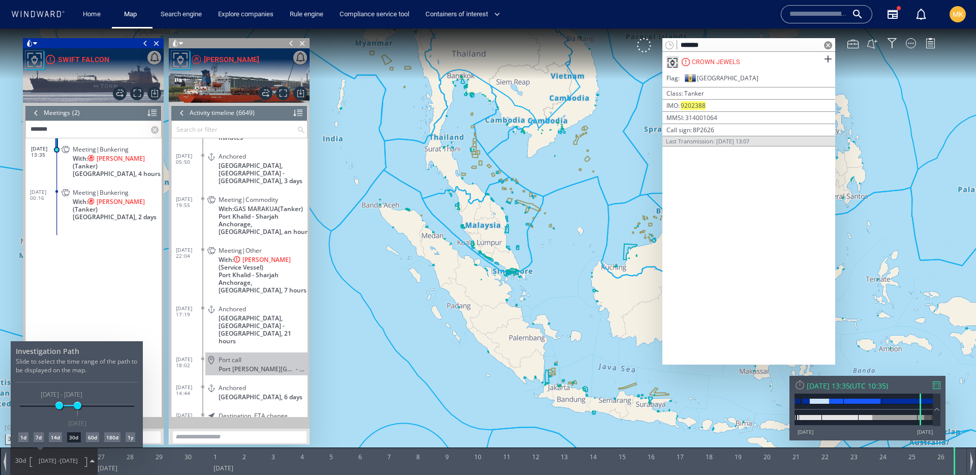
scroll to position [167425, 0]
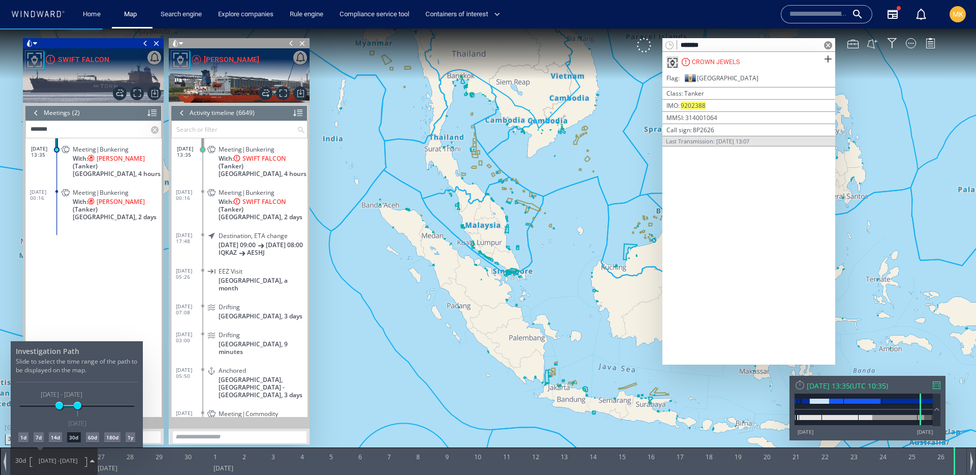
click at [534, 193] on div at bounding box center [488, 251] width 976 height 446
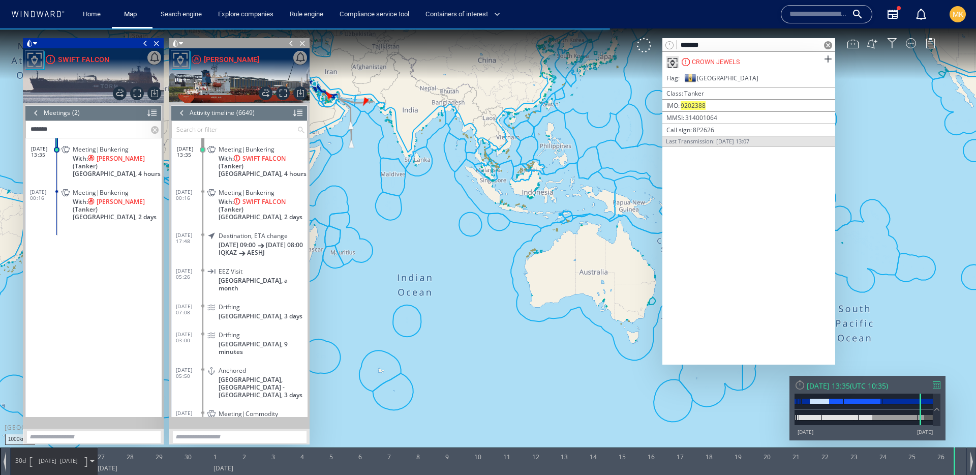
drag, startPoint x: 534, startPoint y: 211, endPoint x: 586, endPoint y: 330, distance: 129.6
click at [586, 330] on canvas "Map" at bounding box center [488, 246] width 976 height 436
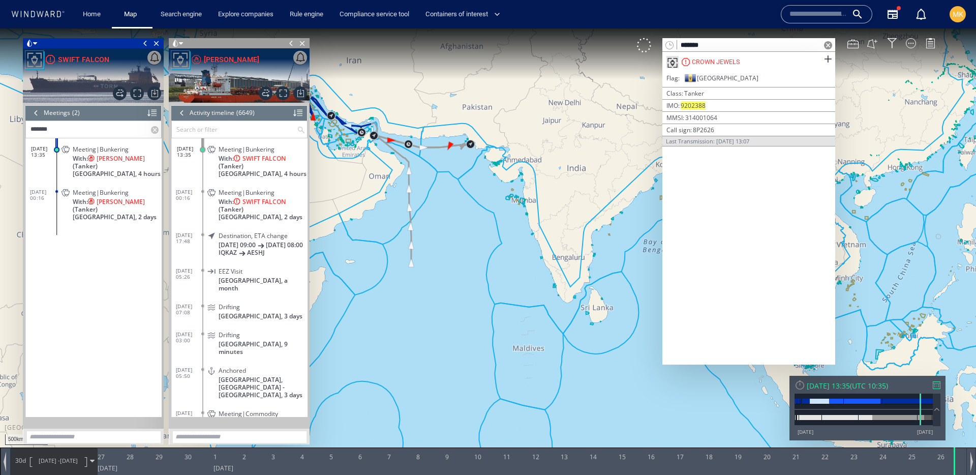
click at [827, 45] on span at bounding box center [828, 45] width 8 height 8
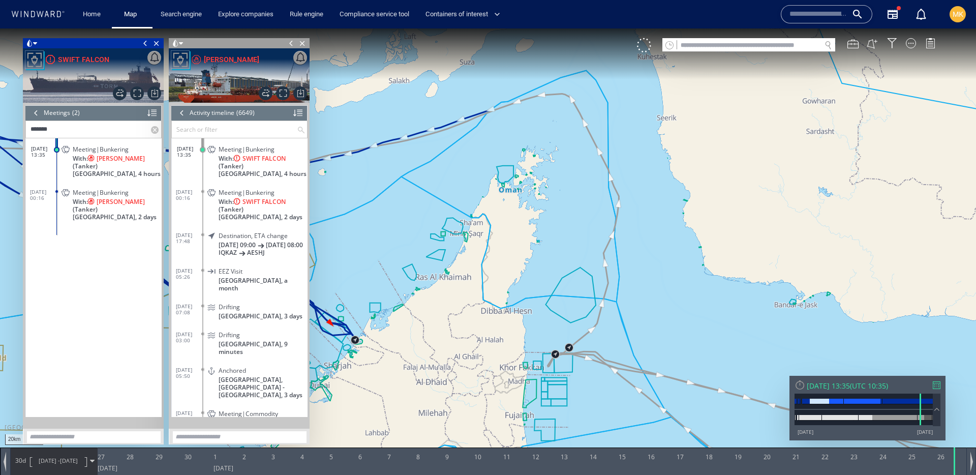
drag, startPoint x: 429, startPoint y: 168, endPoint x: 644, endPoint y: 132, distance: 218.2
click at [644, 132] on canvas "Map" at bounding box center [488, 246] width 976 height 436
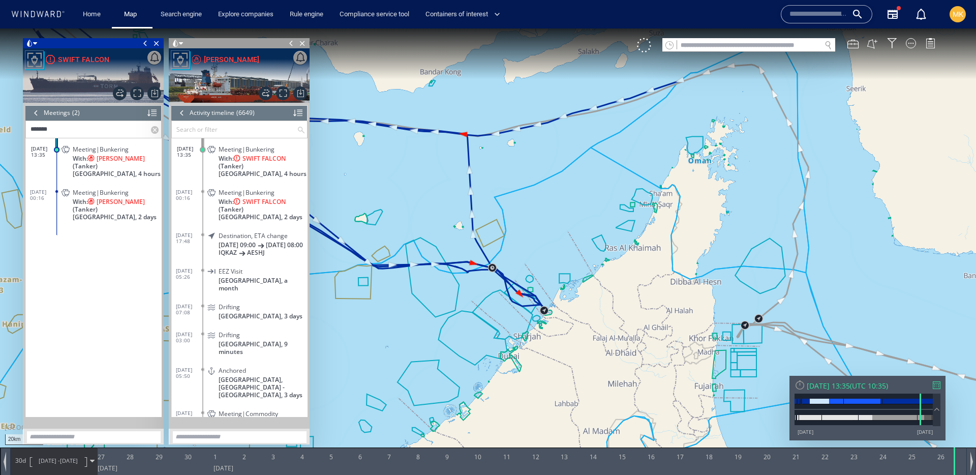
click at [135, 161] on span "With: CAMELIA (Tanker)" at bounding box center [117, 162] width 89 height 15
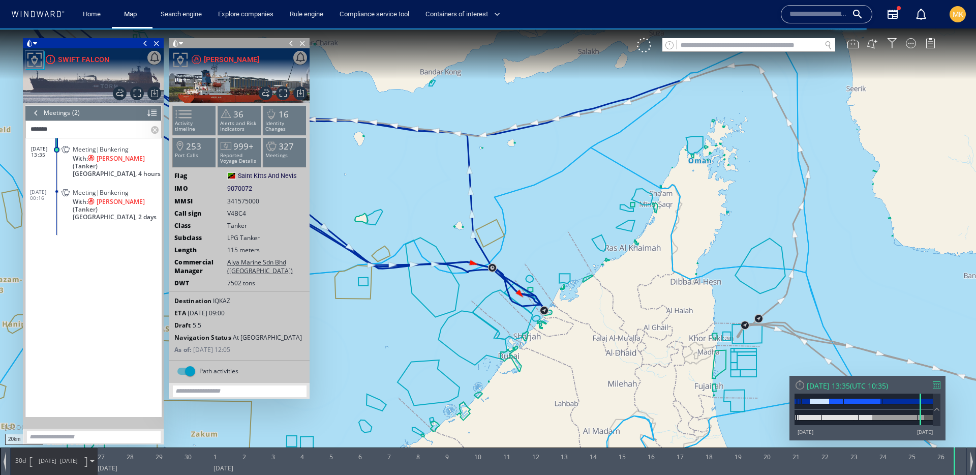
click at [49, 463] on span "26/06/24 -" at bounding box center [49, 461] width 21 height 8
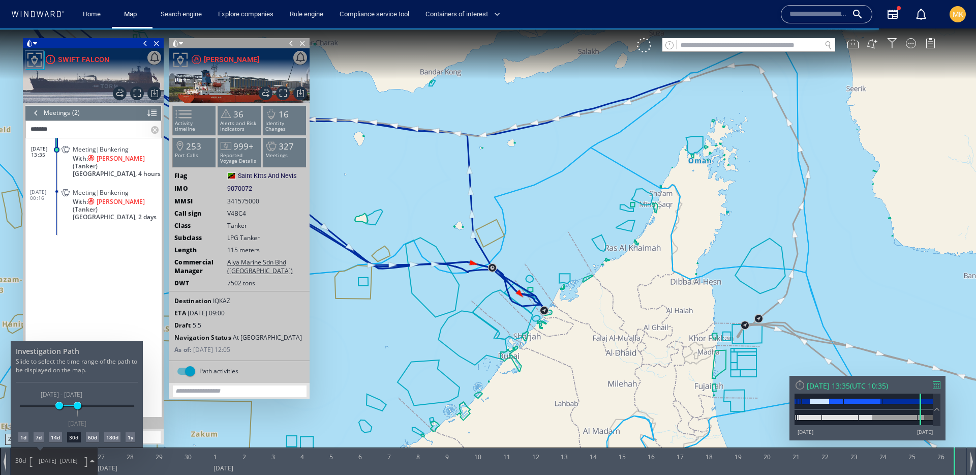
click at [25, 439] on div "1d" at bounding box center [23, 437] width 10 height 10
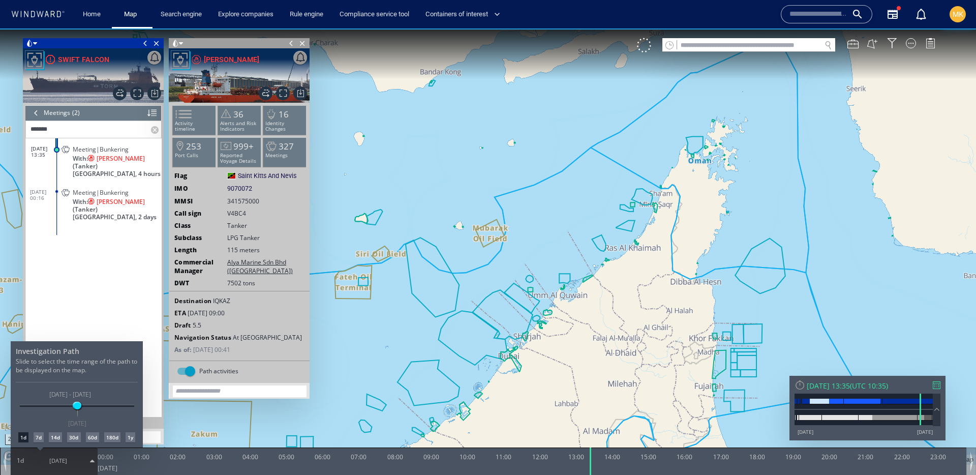
click at [159, 158] on div at bounding box center [488, 251] width 976 height 446
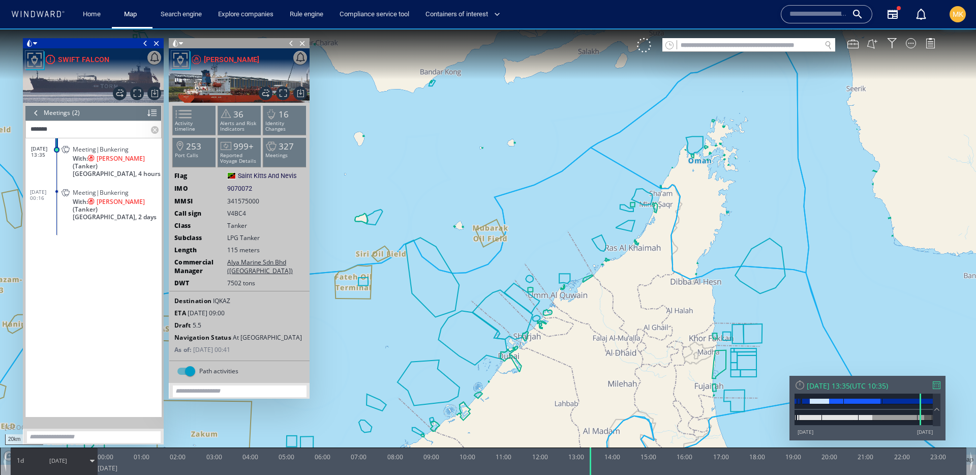
click at [143, 162] on span "With: CAMELIA (Tanker)" at bounding box center [117, 162] width 89 height 15
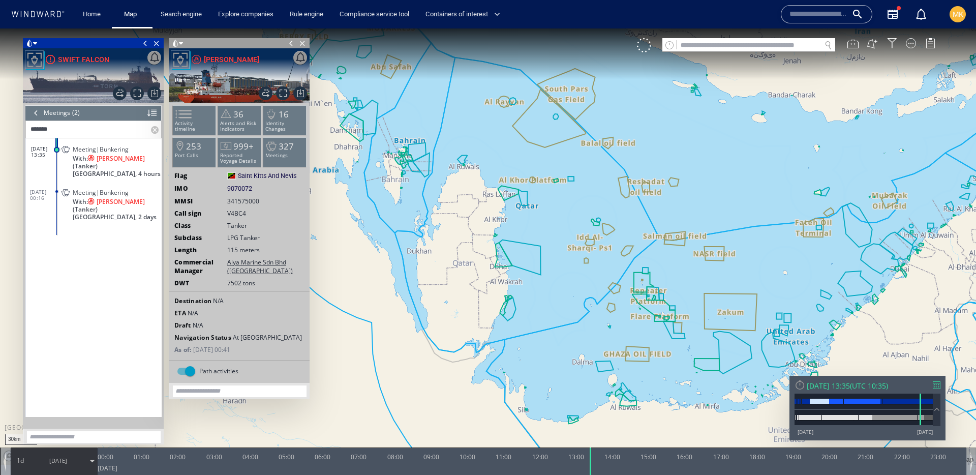
drag, startPoint x: 439, startPoint y: 275, endPoint x: 843, endPoint y: 247, distance: 404.2
click at [932, 247] on canvas "Map" at bounding box center [488, 246] width 976 height 436
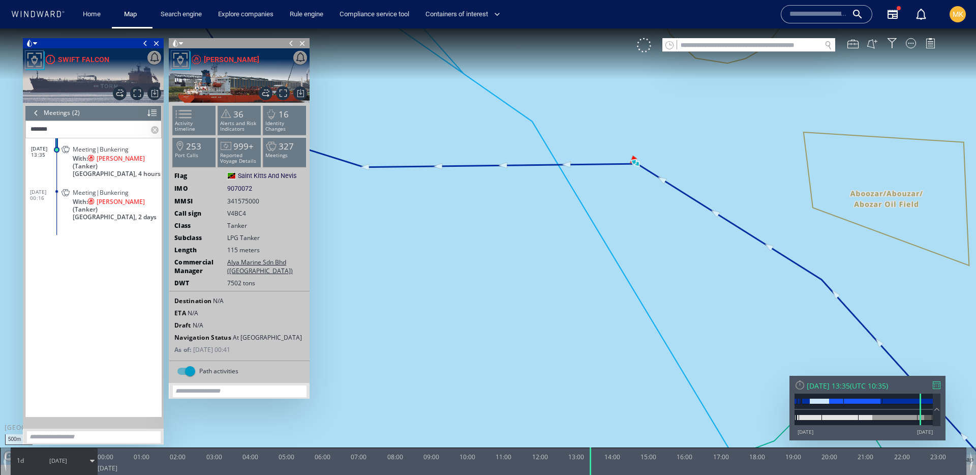
drag, startPoint x: 492, startPoint y: 284, endPoint x: 819, endPoint y: 121, distance: 366.1
click at [819, 121] on canvas "Map" at bounding box center [488, 246] width 976 height 436
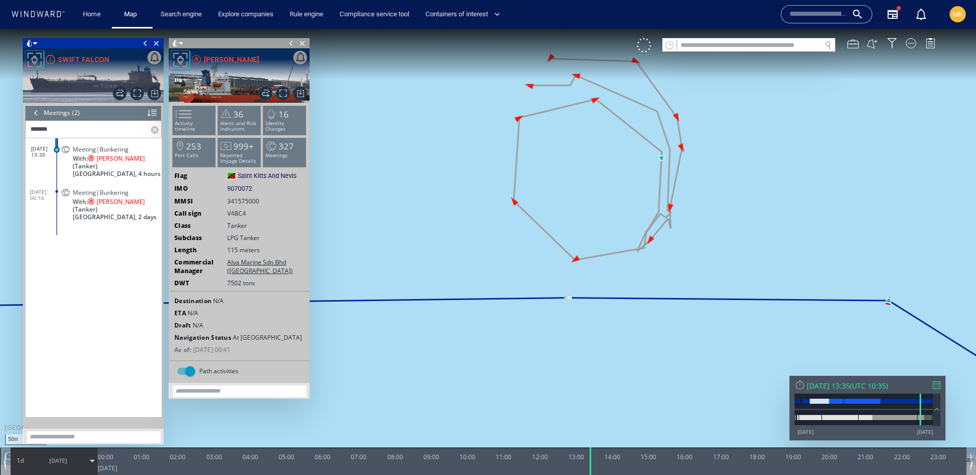
click at [143, 213] on p "[GEOGRAPHIC_DATA], 2 days" at bounding box center [117, 217] width 89 height 8
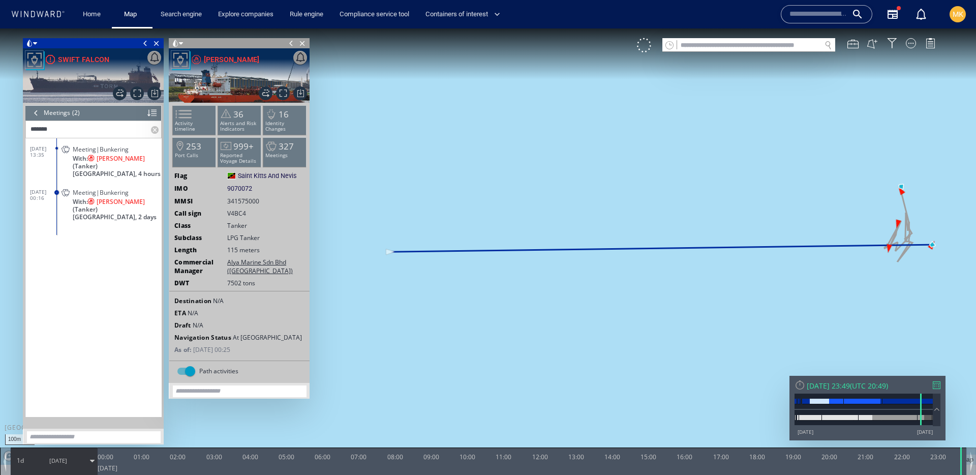
drag, startPoint x: 110, startPoint y: 455, endPoint x: 978, endPoint y: 454, distance: 868.4
click at [976, 454] on html "100m © Mapbox © OpenStreetMap Improve this map 0 0 23:00 Monday 29 July 2024 00…" at bounding box center [488, 251] width 976 height 446
drag, startPoint x: 910, startPoint y: 252, endPoint x: 795, endPoint y: 248, distance: 114.5
click at [795, 248] on canvas "Map" at bounding box center [488, 246] width 976 height 436
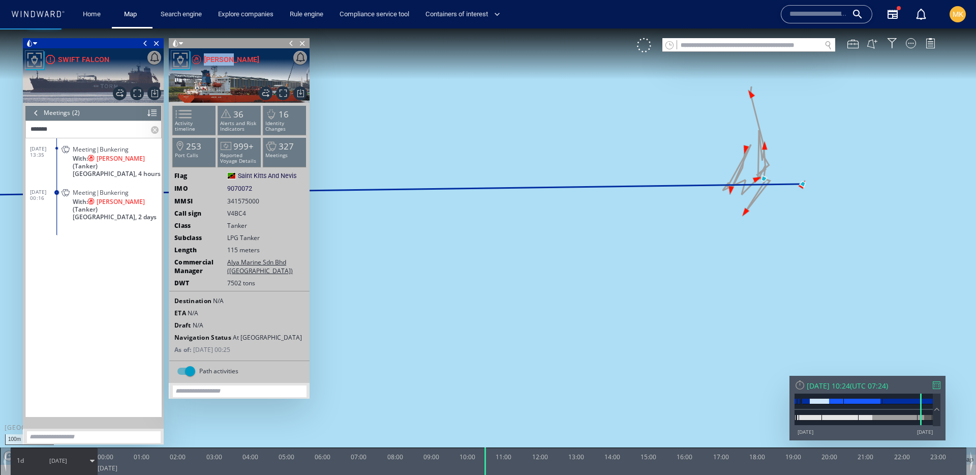
drag, startPoint x: 961, startPoint y: 468, endPoint x: 575, endPoint y: 407, distance: 391.2
click at [573, 28] on div "100m © Mapbox © OpenStreetMap Improve this map 0 0 23:00 Monday 29 July 2024 00…" at bounding box center [488, 28] width 976 height 0
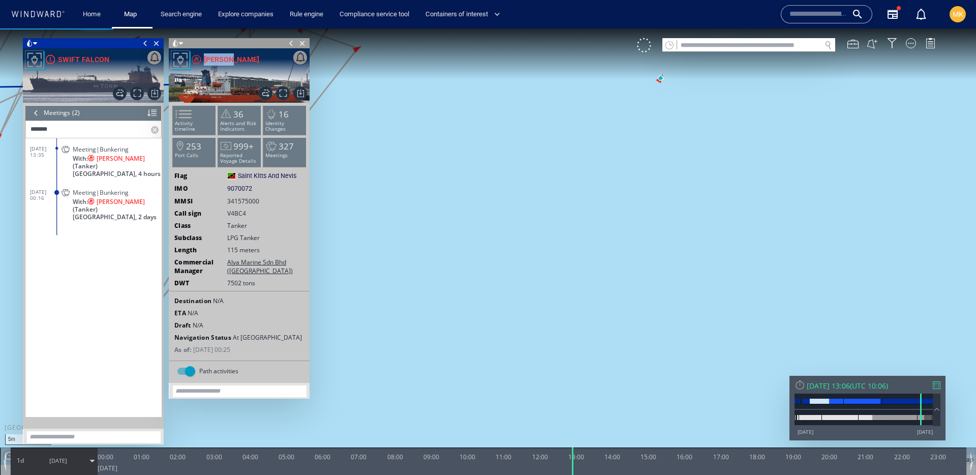
drag, startPoint x: 652, startPoint y: 64, endPoint x: 645, endPoint y: 194, distance: 130.4
click at [645, 194] on canvas "Map" at bounding box center [488, 246] width 976 height 436
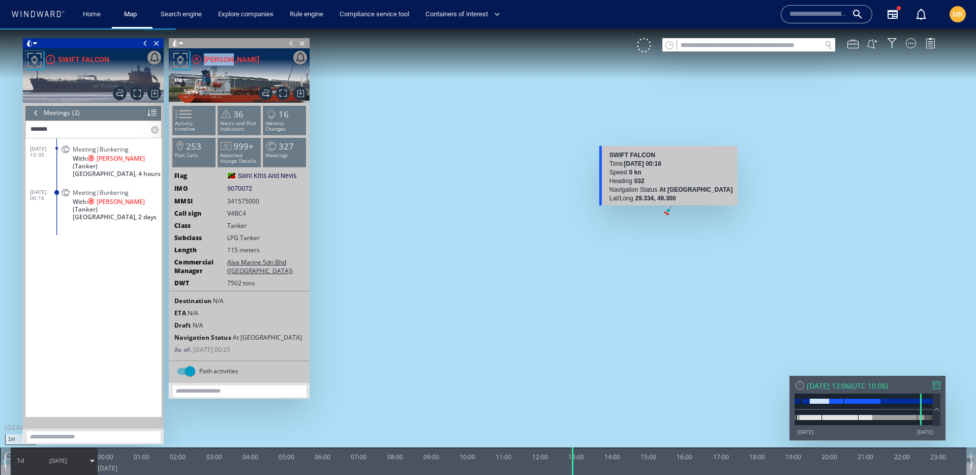
click at [670, 215] on canvas "Map" at bounding box center [488, 246] width 976 height 436
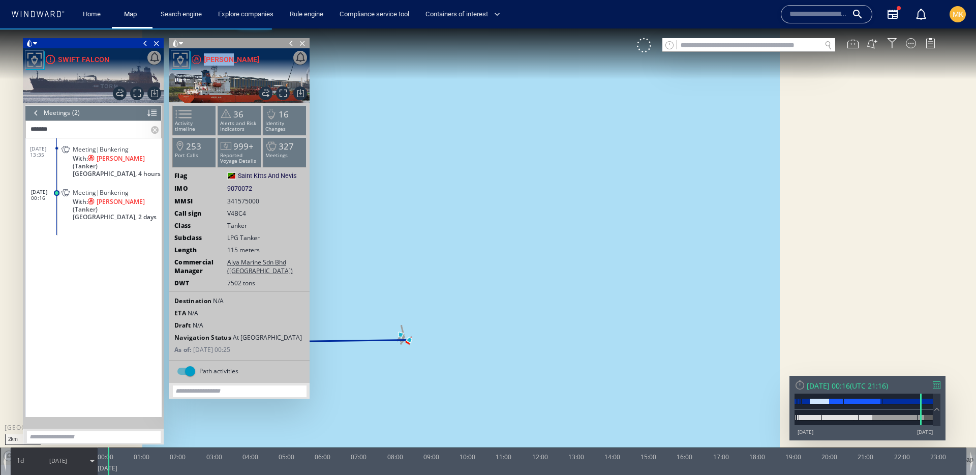
drag, startPoint x: 451, startPoint y: 364, endPoint x: 548, endPoint y: 324, distance: 105.1
click at [547, 327] on canvas "Map" at bounding box center [488, 246] width 976 height 436
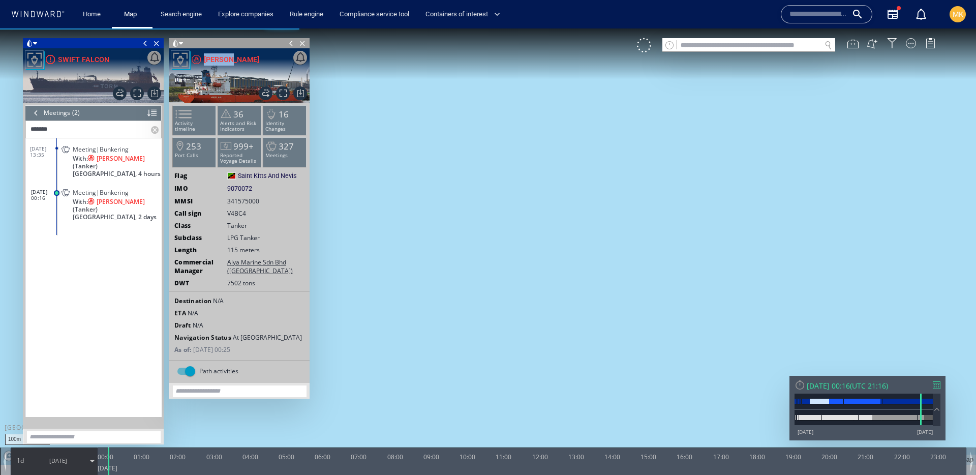
drag, startPoint x: 712, startPoint y: 114, endPoint x: 553, endPoint y: 322, distance: 262.2
click at [551, 324] on canvas "Map" at bounding box center [488, 246] width 976 height 436
drag, startPoint x: 600, startPoint y: 113, endPoint x: 605, endPoint y: 236, distance: 123.1
click at [605, 241] on canvas "Map" at bounding box center [488, 246] width 976 height 436
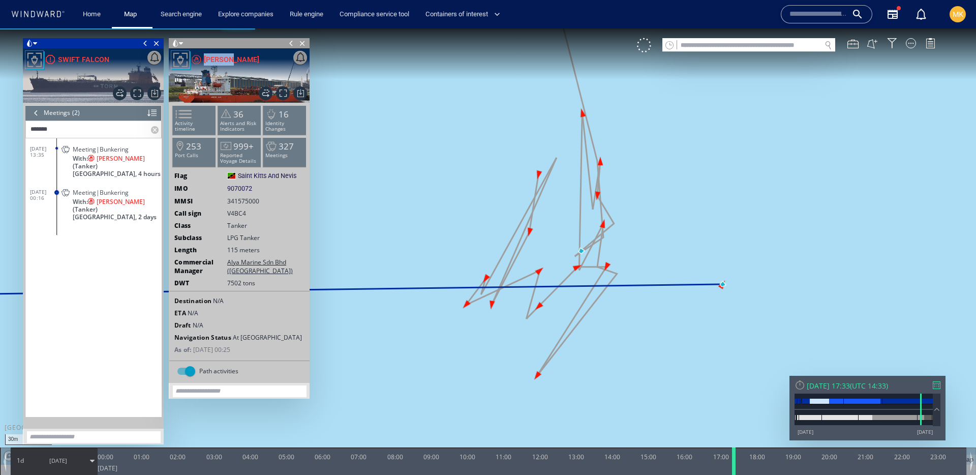
drag, startPoint x: 109, startPoint y: 463, endPoint x: 735, endPoint y: 458, distance: 625.4
click at [735, 458] on div at bounding box center [736, 460] width 10 height 27
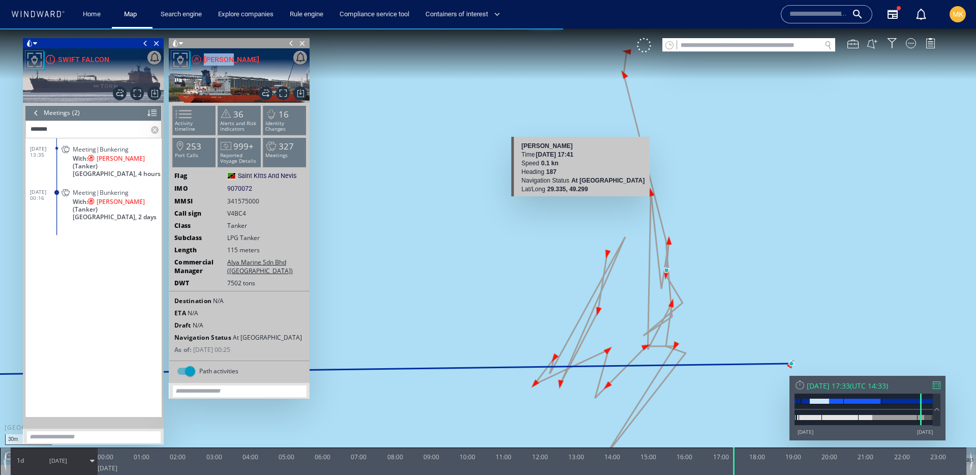
drag, startPoint x: 593, startPoint y: 199, endPoint x: 575, endPoint y: 202, distance: 18.6
click at [575, 202] on canvas "Map" at bounding box center [488, 246] width 976 height 436
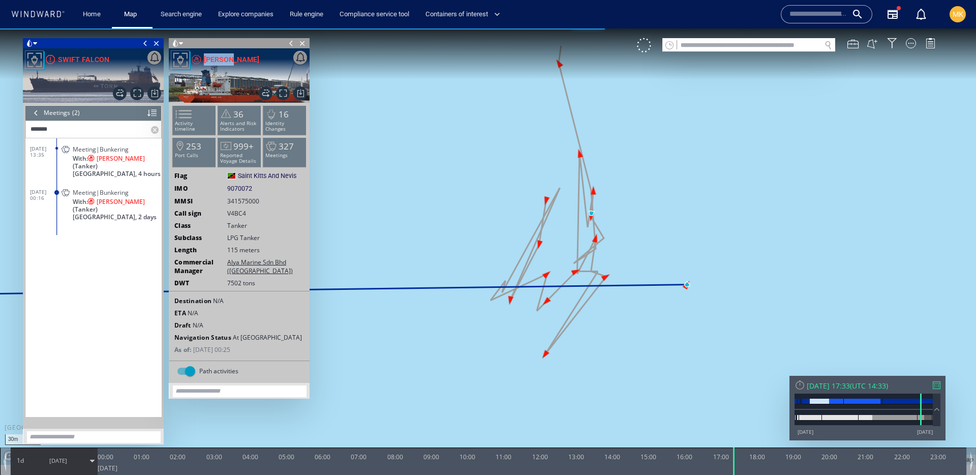
click at [727, 374] on canvas "Map" at bounding box center [488, 246] width 976 height 436
drag, startPoint x: 736, startPoint y: 465, endPoint x: 675, endPoint y: 473, distance: 61.6
click at [675, 473] on div at bounding box center [675, 460] width 10 height 27
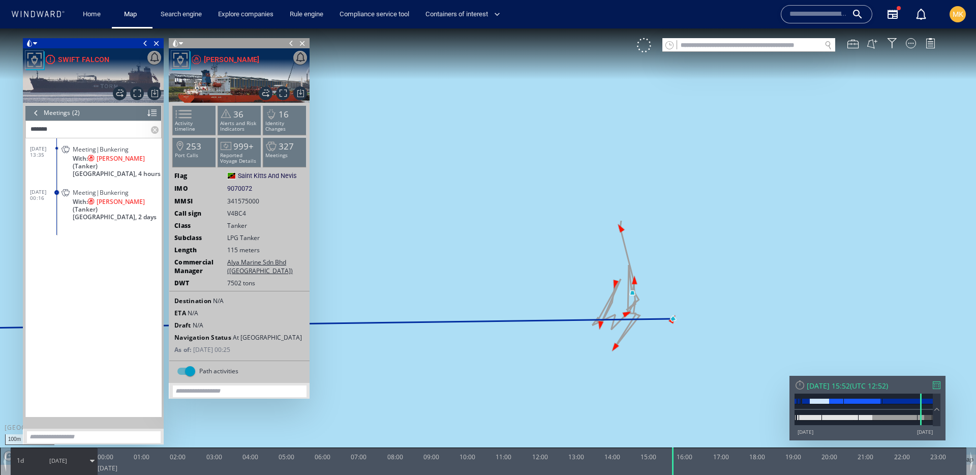
click at [128, 158] on span "With: CAMELIA (Tanker)" at bounding box center [117, 162] width 89 height 15
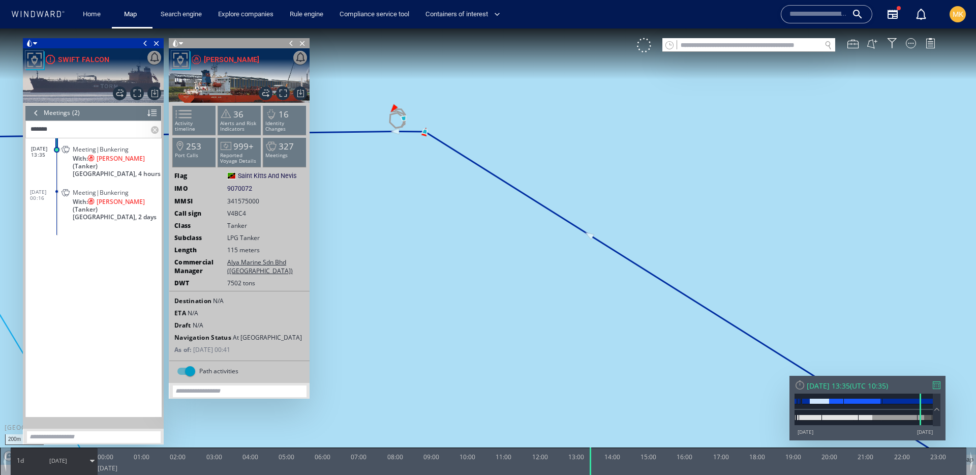
drag, startPoint x: 401, startPoint y: 125, endPoint x: 499, endPoint y: 175, distance: 110.3
click at [499, 175] on canvas "Map" at bounding box center [488, 246] width 976 height 436
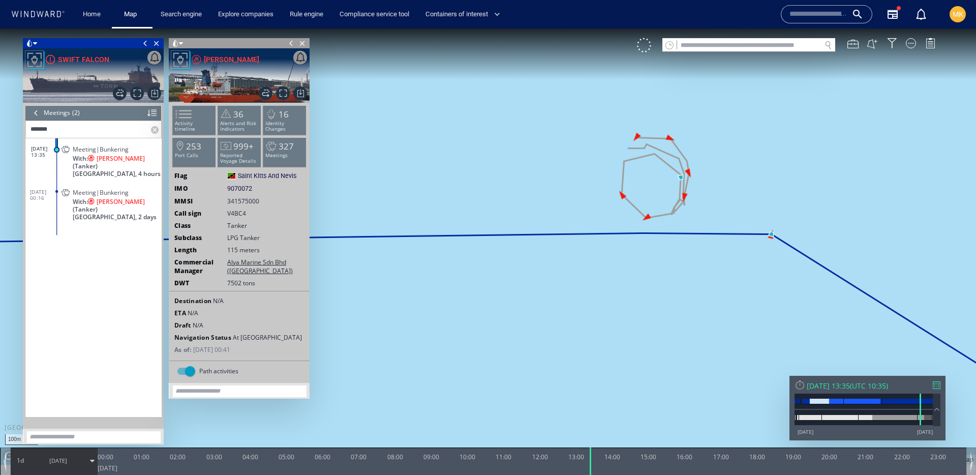
drag, startPoint x: 543, startPoint y: 204, endPoint x: 731, endPoint y: 253, distance: 195.0
click at [731, 253] on canvas "Map" at bounding box center [488, 246] width 976 height 436
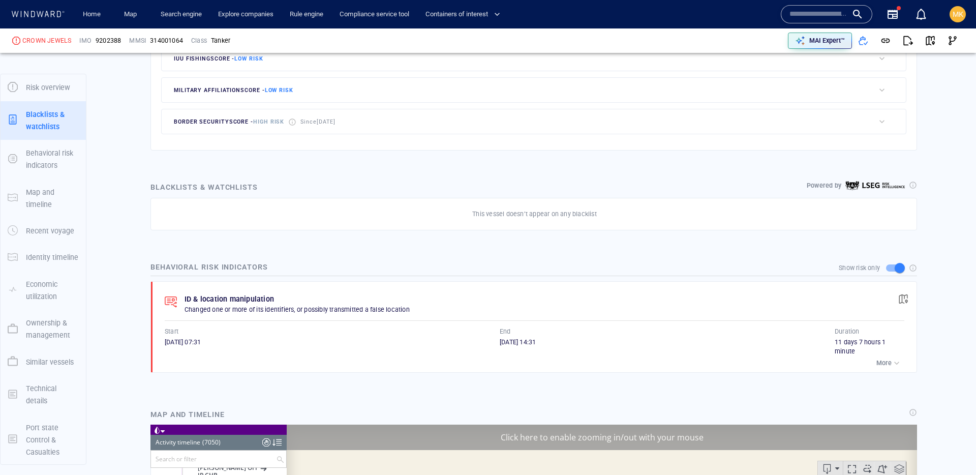
scroll to position [27, 0]
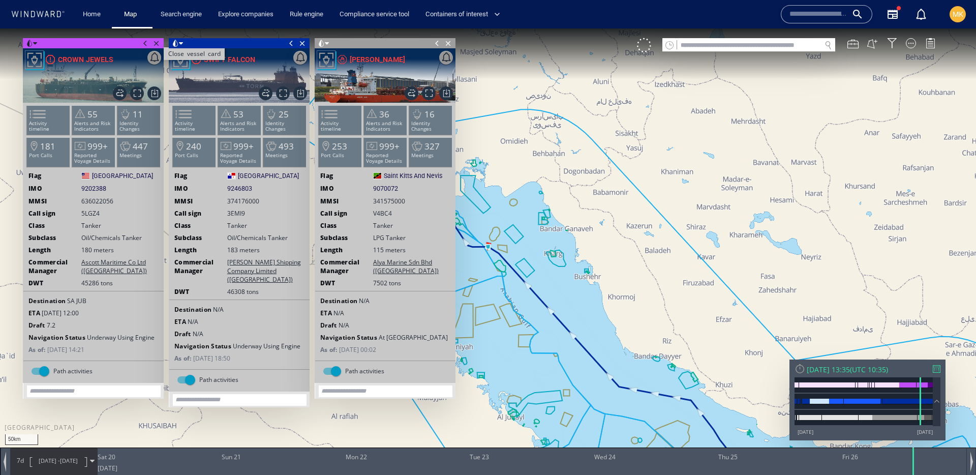
click at [157, 43] on span "Close vessel card" at bounding box center [156, 43] width 11 height 10
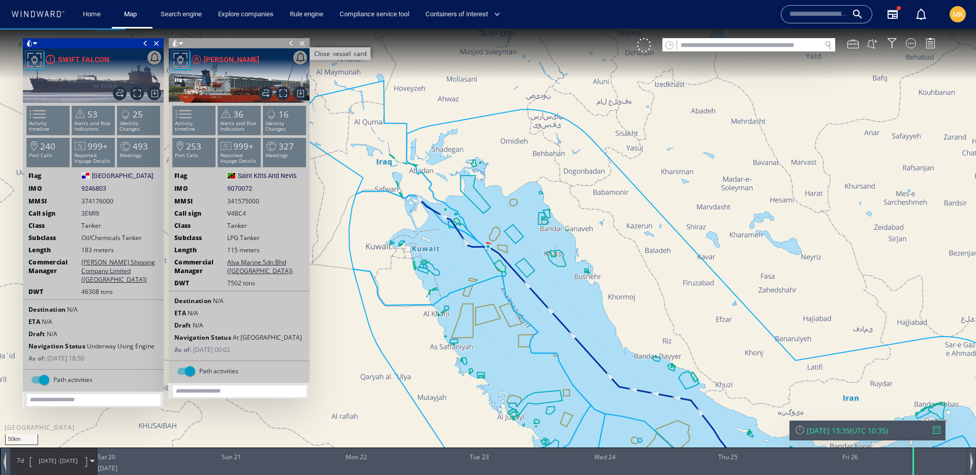
click at [304, 41] on span "Close vessel card" at bounding box center [302, 43] width 11 height 10
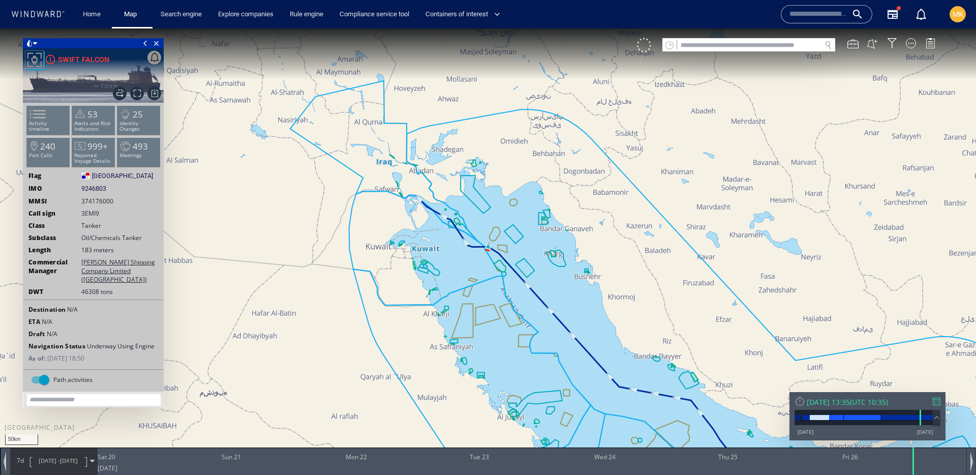
click at [696, 46] on input "text" at bounding box center [749, 46] width 144 height 14
paste input "*******"
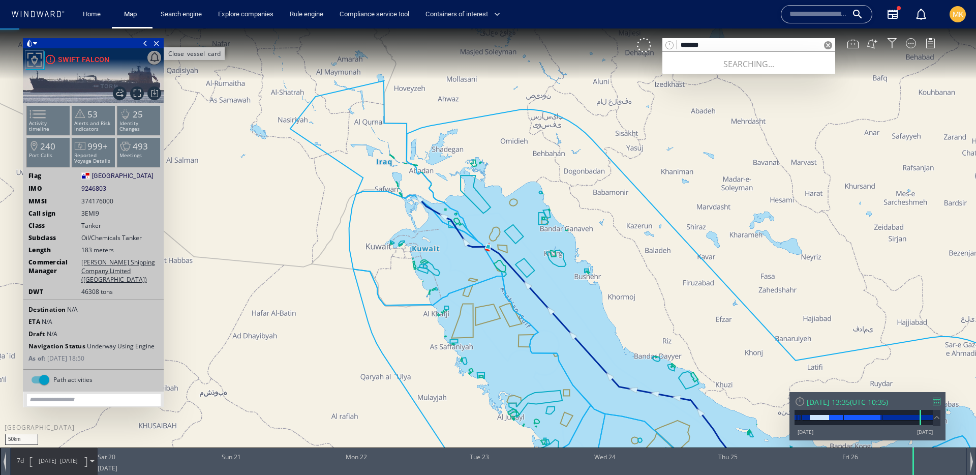
type input "*******"
click at [159, 42] on span "Close vessel card" at bounding box center [156, 43] width 11 height 10
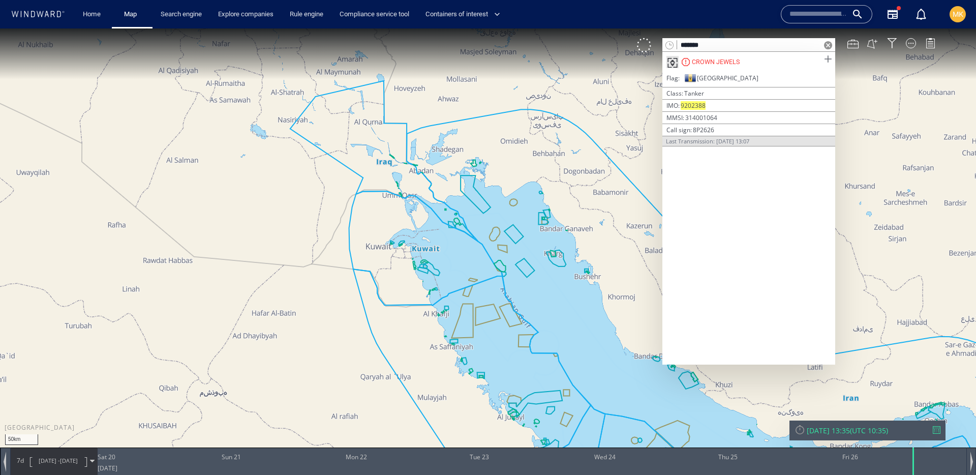
click at [830, 63] on span at bounding box center [828, 59] width 13 height 13
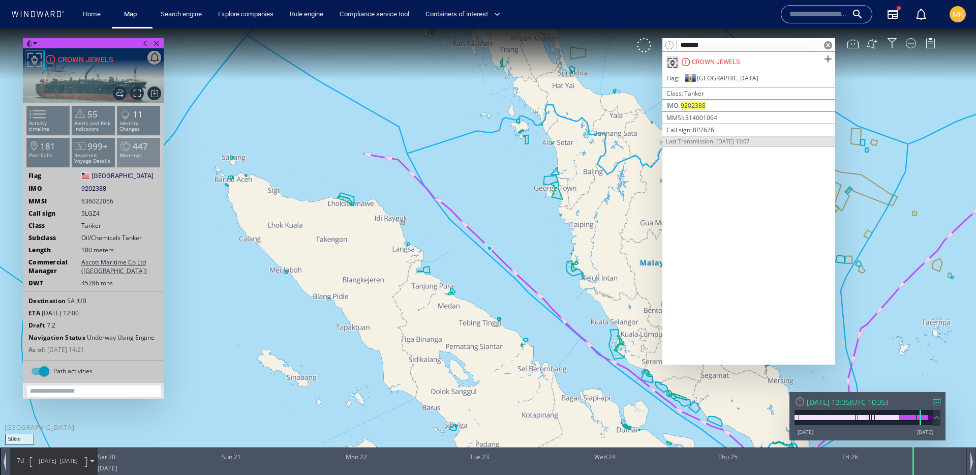
click at [120, 164] on li "447 Meetings" at bounding box center [138, 151] width 43 height 29
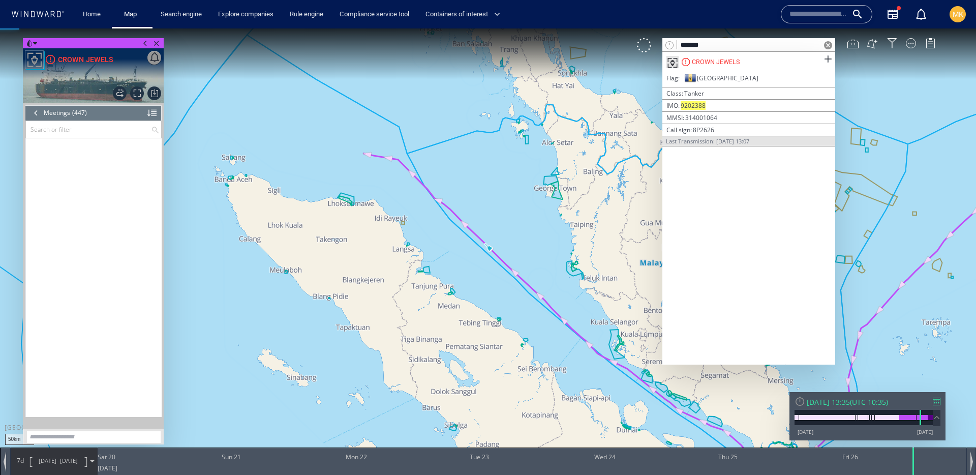
scroll to position [11102, 0]
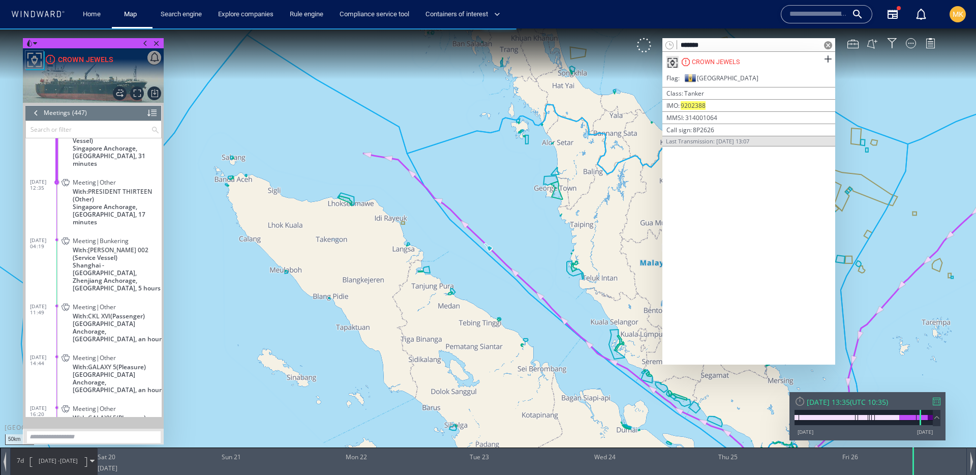
click at [825, 45] on span at bounding box center [828, 45] width 8 height 8
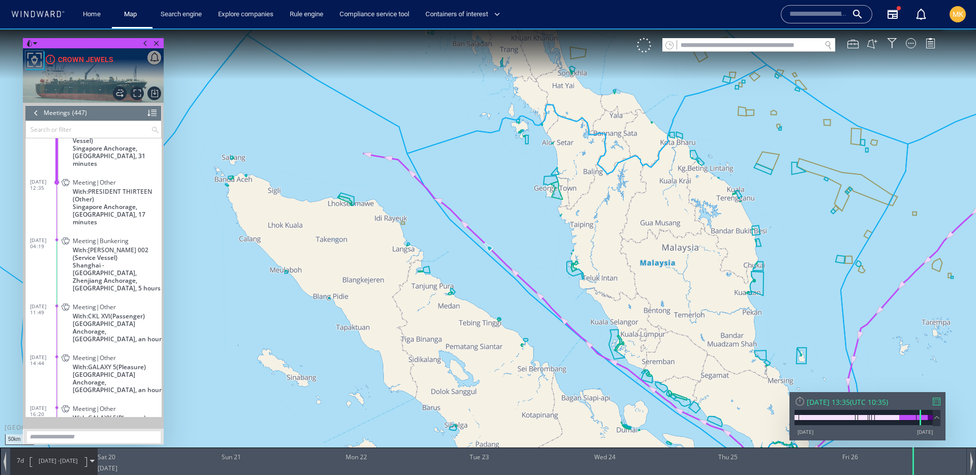
click at [92, 135] on input "text" at bounding box center [88, 129] width 125 height 17
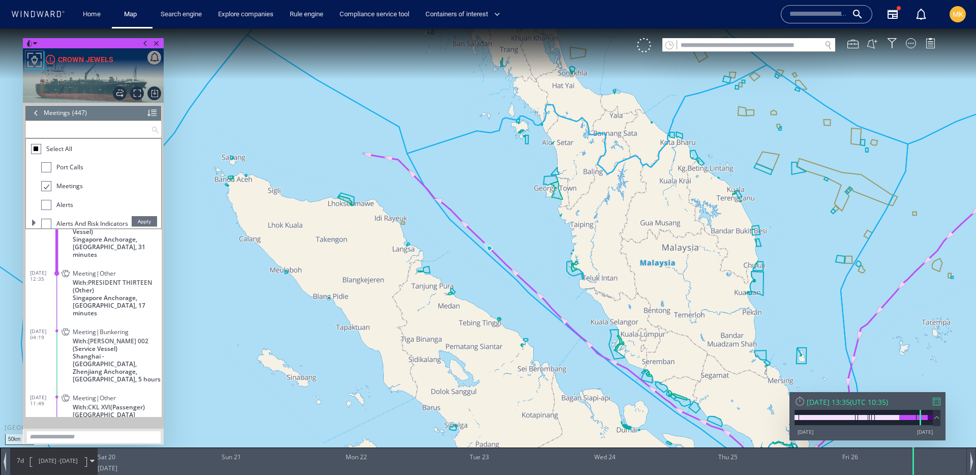
paste input "**********"
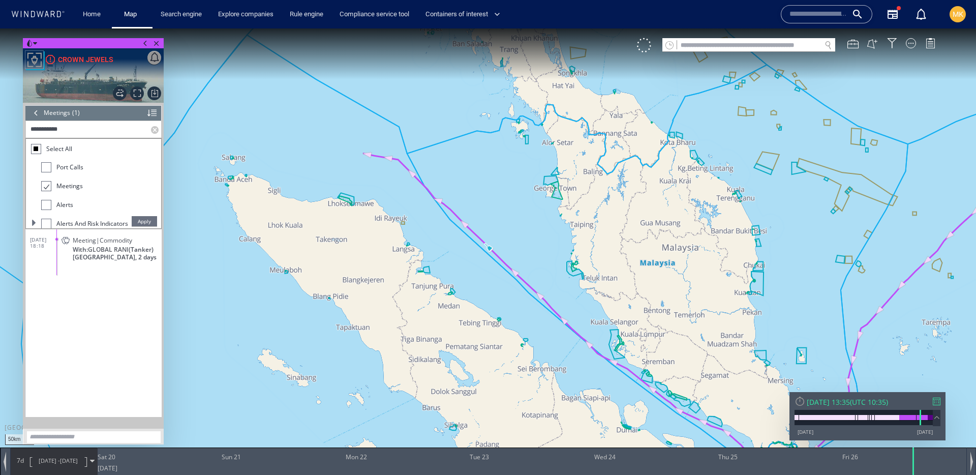
scroll to position [0, 0]
type input "**********"
click at [149, 219] on span "Apply" at bounding box center [144, 221] width 25 height 10
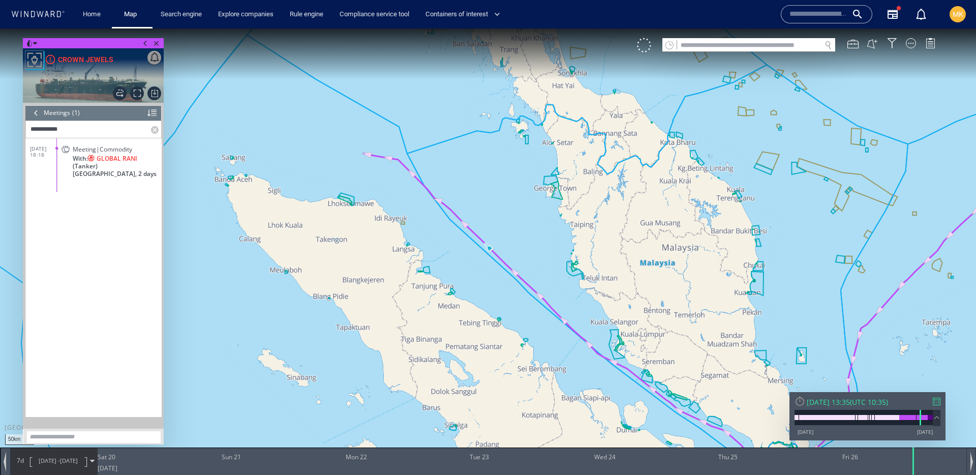
click at [138, 169] on span "With: GLOBAL RANI (Tanker)" at bounding box center [117, 162] width 89 height 15
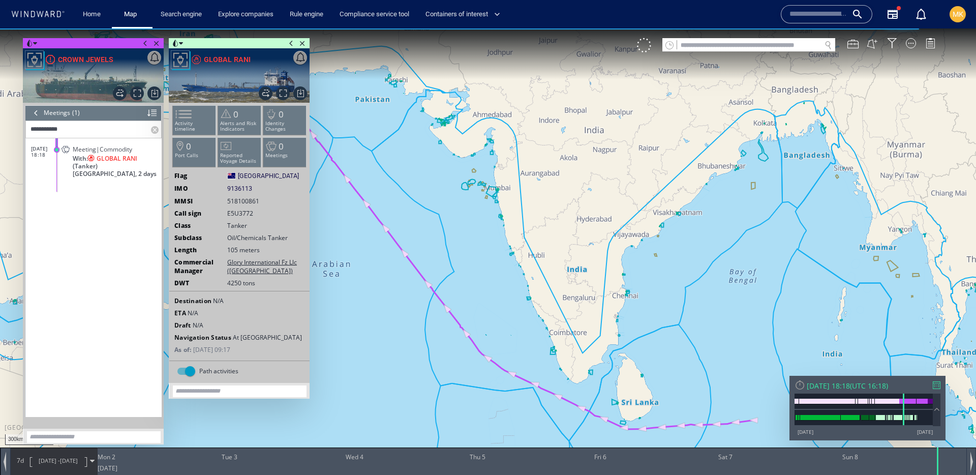
click at [38, 109] on div at bounding box center [36, 112] width 11 height 15
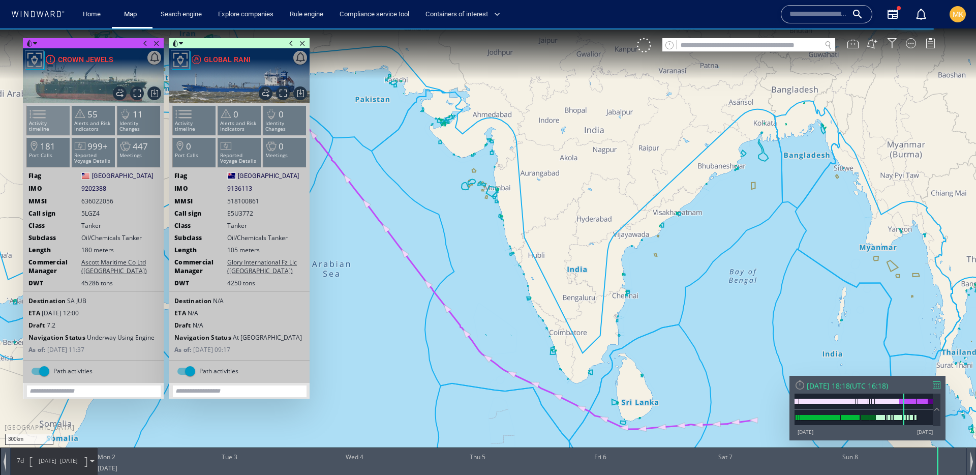
click at [57, 121] on p "Activity timeline" at bounding box center [48, 126] width 43 height 11
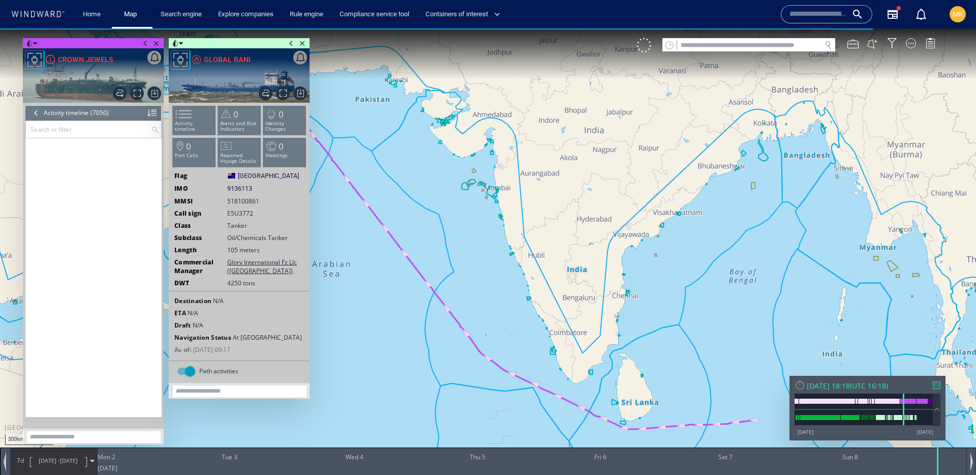
scroll to position [153750, 0]
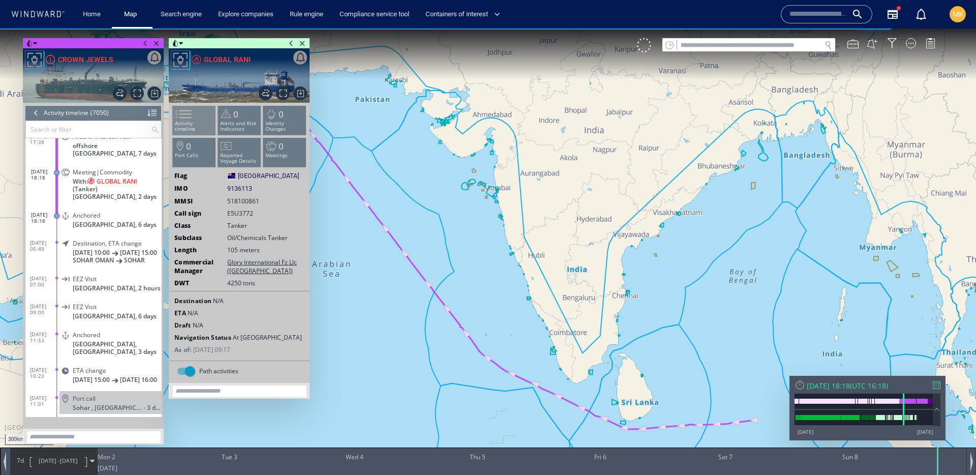
click at [197, 124] on p "Activity timeline" at bounding box center [194, 126] width 43 height 11
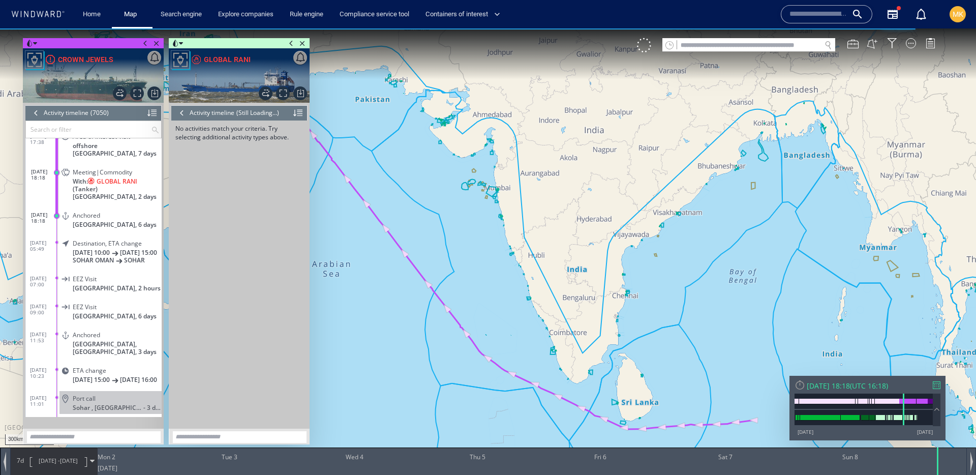
drag, startPoint x: 400, startPoint y: 168, endPoint x: 667, endPoint y: 204, distance: 269.9
click at [667, 204] on canvas "Map" at bounding box center [488, 246] width 976 height 436
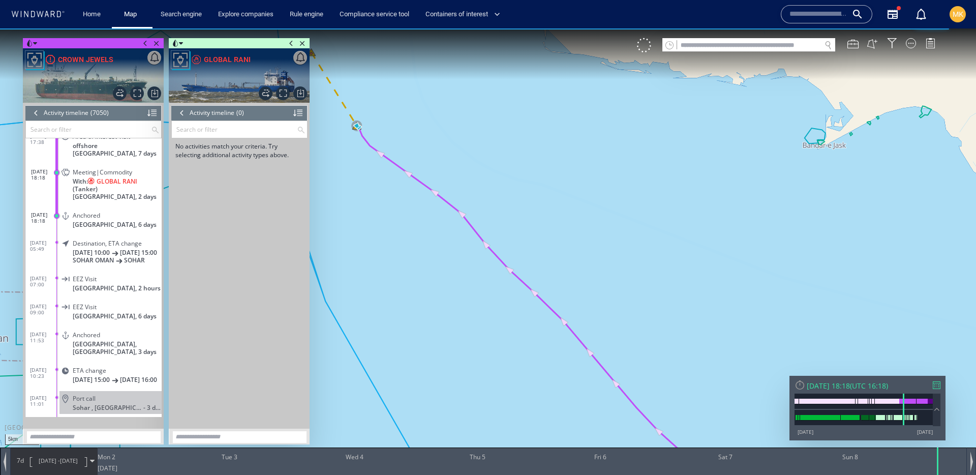
drag, startPoint x: 369, startPoint y: 155, endPoint x: 470, endPoint y: 192, distance: 108.1
click at [470, 192] on canvas "Map" at bounding box center [488, 246] width 976 height 436
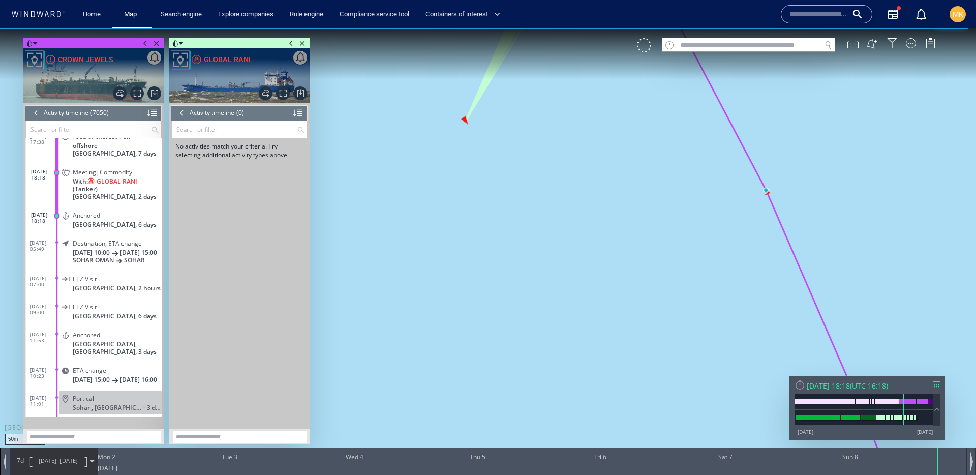
drag, startPoint x: 564, startPoint y: 144, endPoint x: 551, endPoint y: 284, distance: 139.9
click at [552, 284] on canvas "Map" at bounding box center [488, 246] width 976 height 436
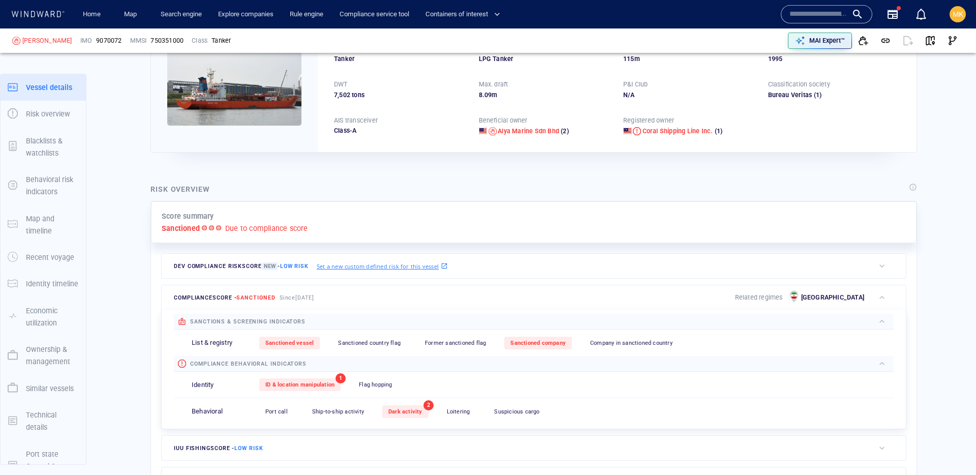
scroll to position [26, 0]
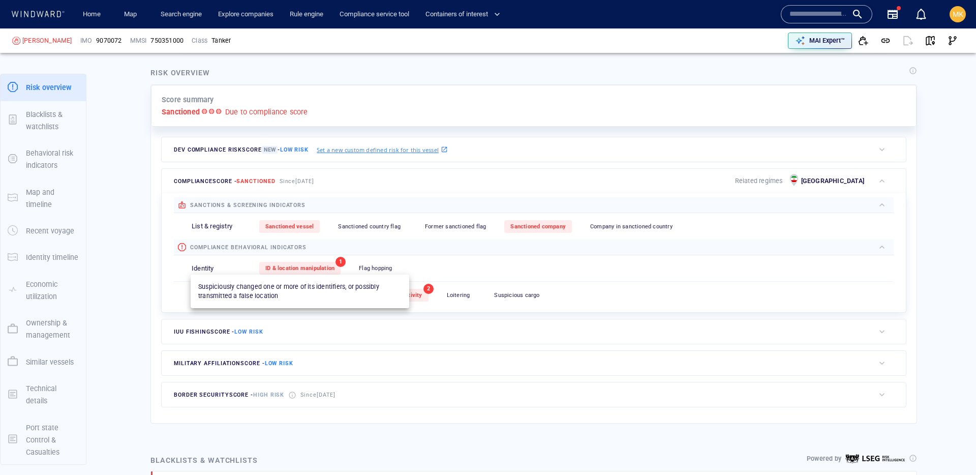
click at [300, 268] on span "ID & location manipulation" at bounding box center [299, 268] width 69 height 7
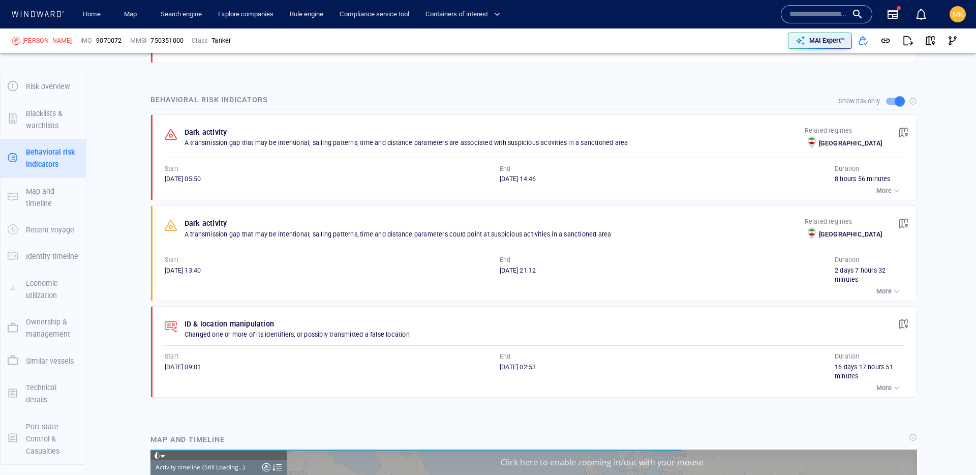
scroll to position [4636, 0]
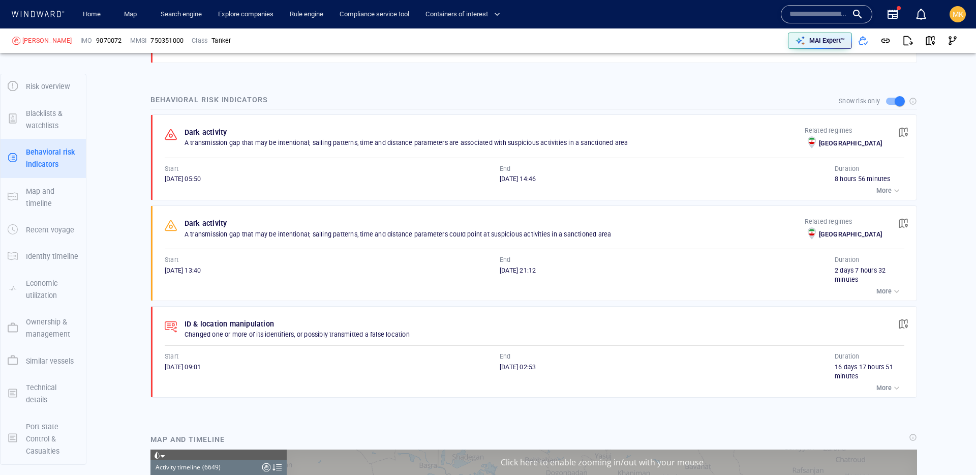
scroll to position [185667, 0]
